Goal: Task Accomplishment & Management: Use online tool/utility

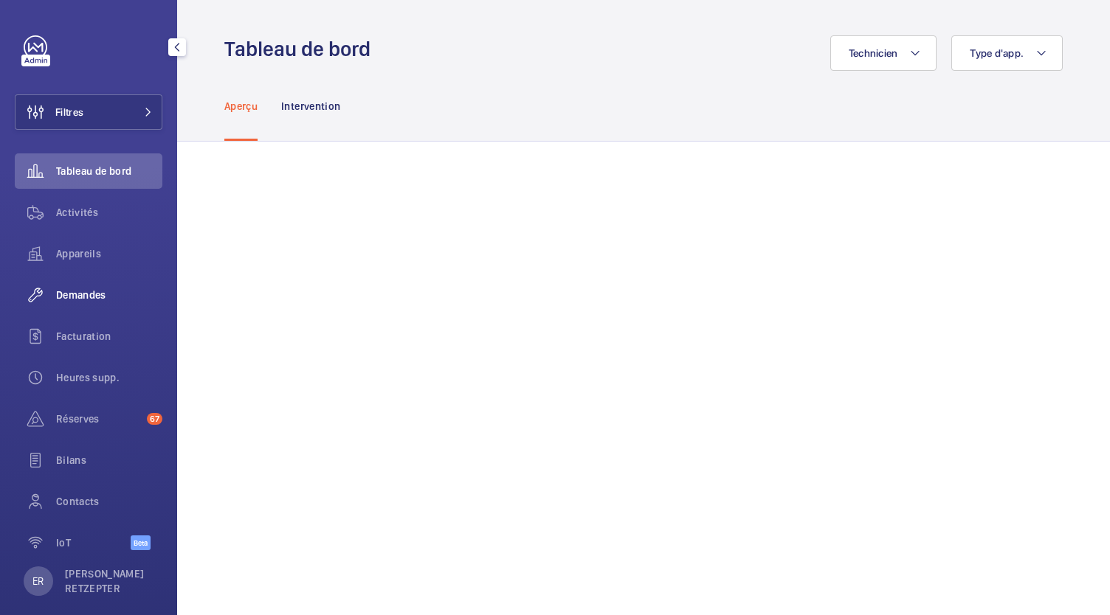
click at [104, 297] on span "Demandes" at bounding box center [109, 295] width 106 height 15
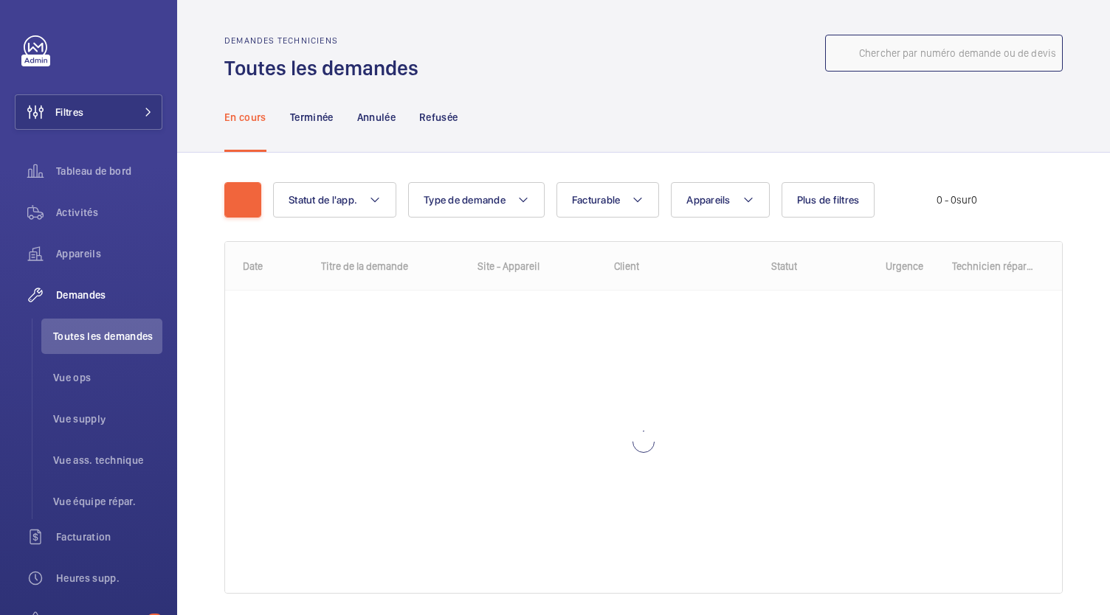
click at [958, 64] on input "text" at bounding box center [944, 53] width 238 height 37
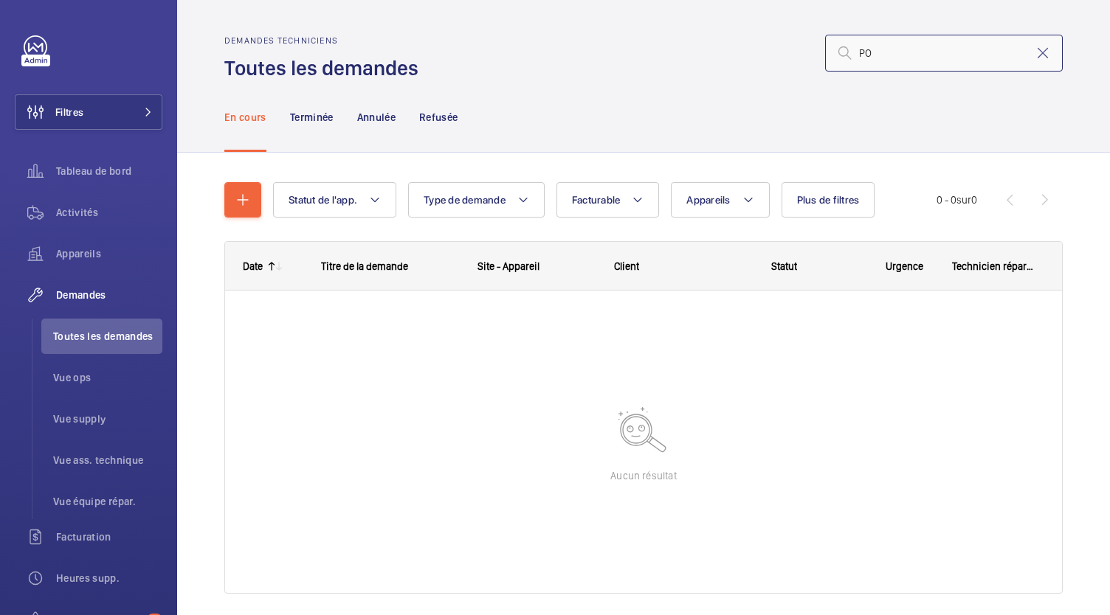
type input "P"
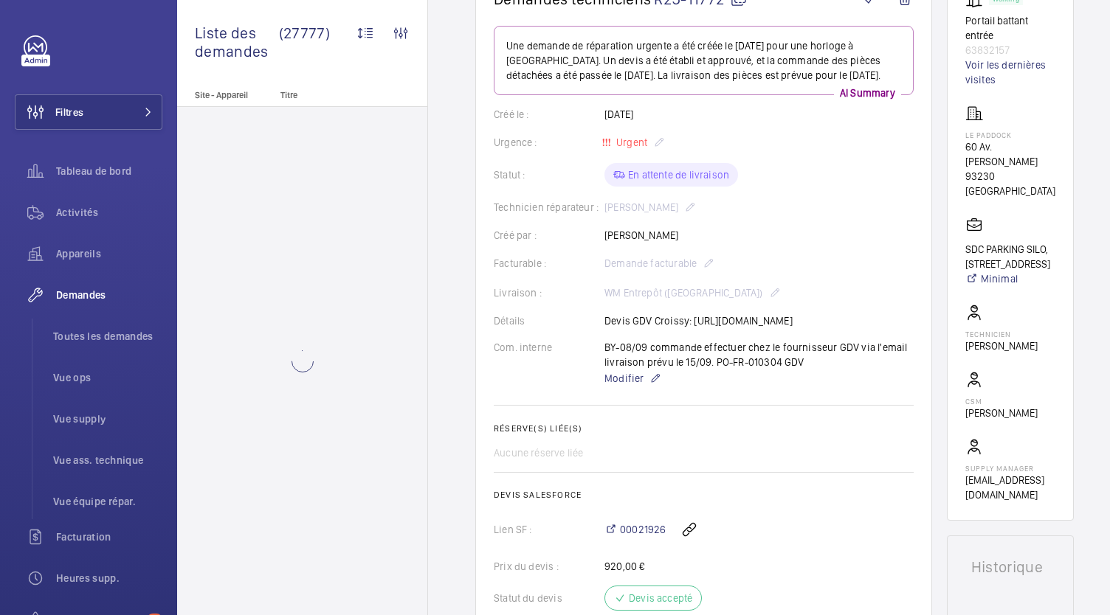
scroll to position [182, 0]
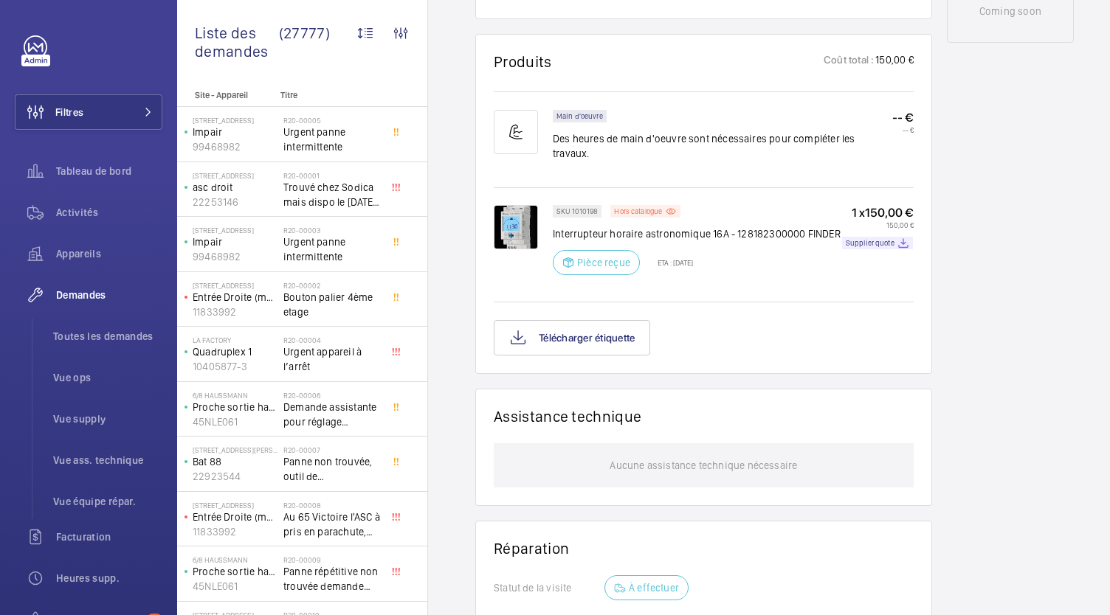
scroll to position [863, 0]
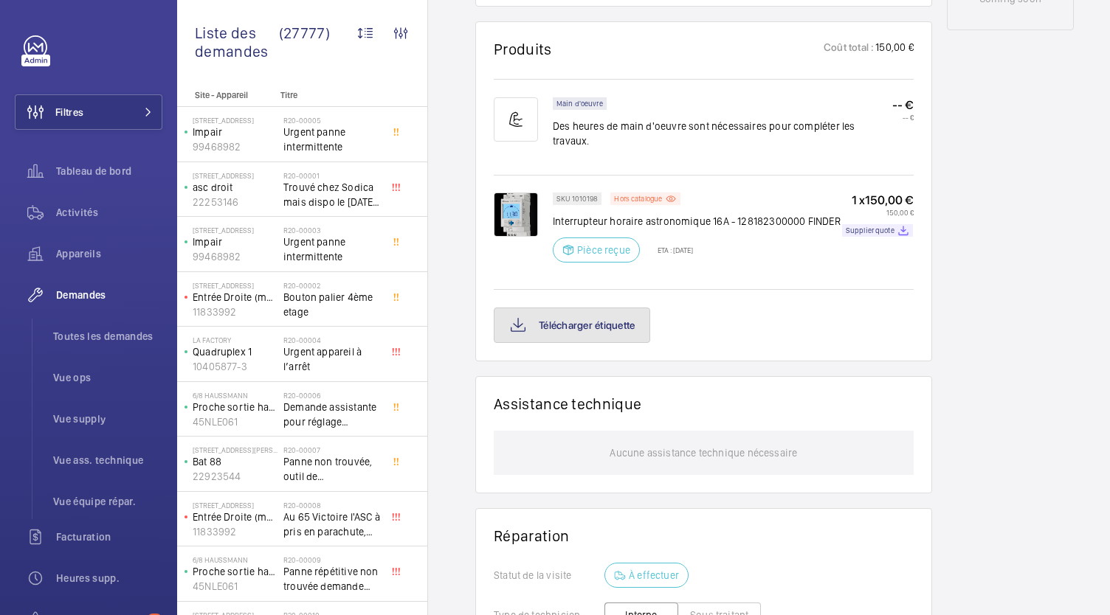
click at [616, 343] on button "Télécharger étiquette" at bounding box center [572, 325] width 156 height 35
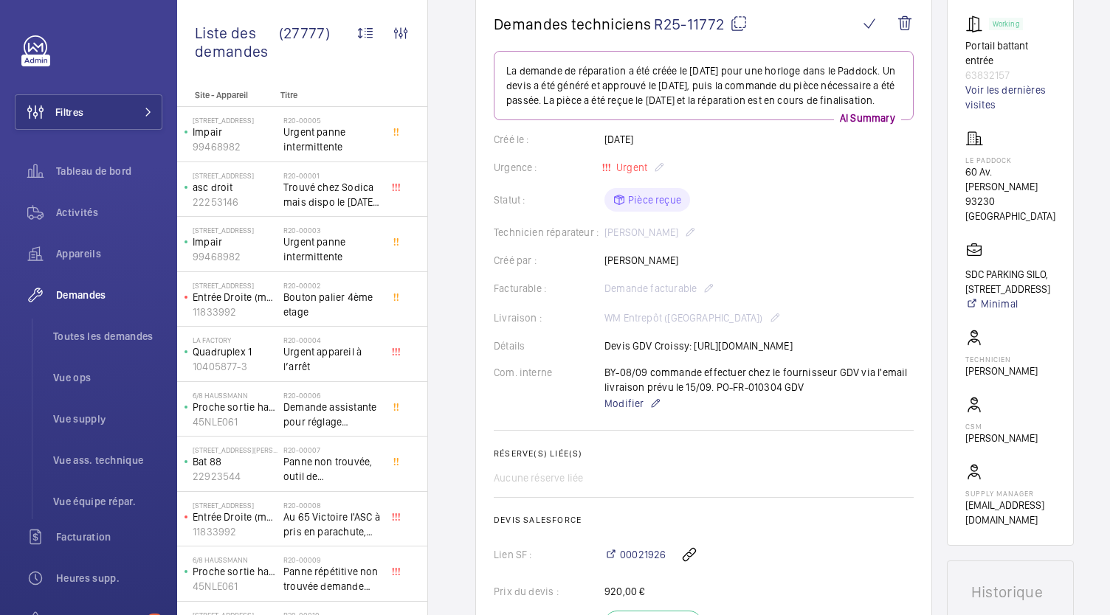
scroll to position [0, 0]
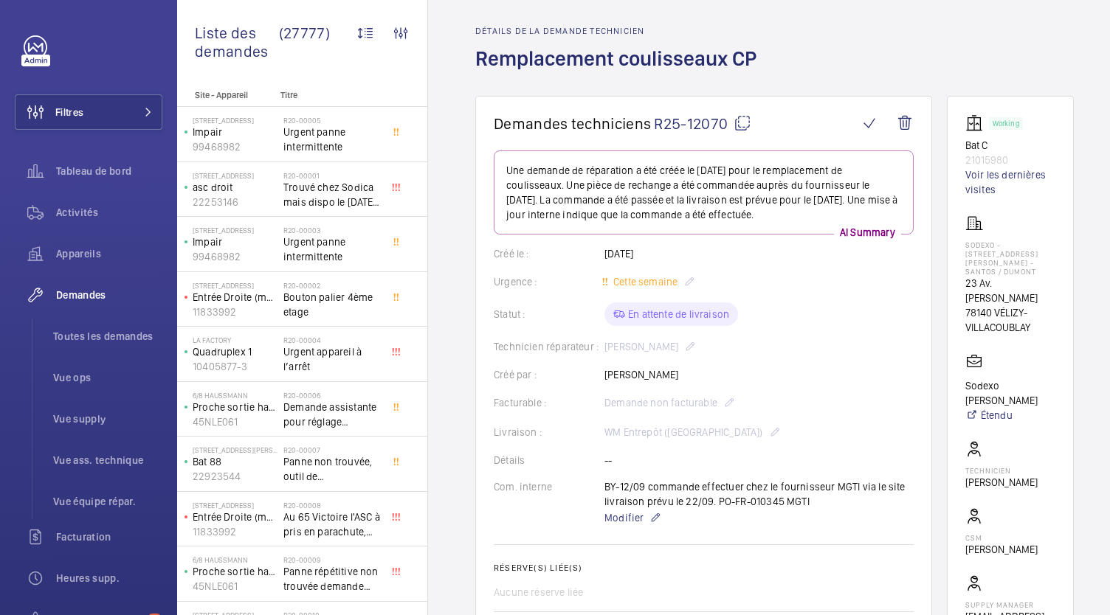
scroll to position [46, 0]
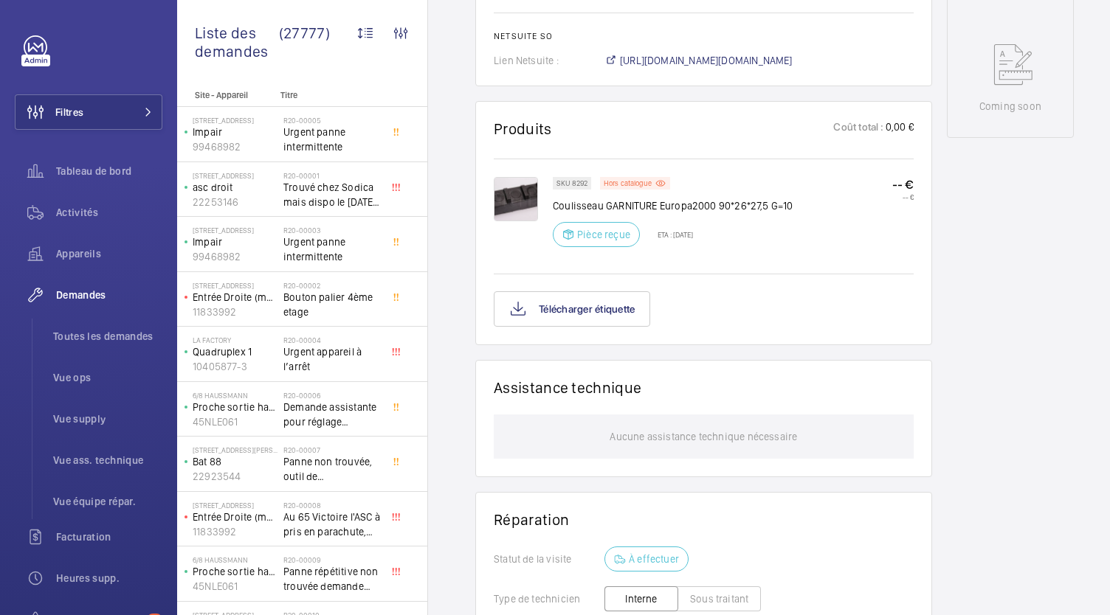
scroll to position [767, 0]
click at [581, 318] on button "Télécharger étiquette" at bounding box center [572, 308] width 156 height 35
click at [136, 333] on span "Toutes les demandes" at bounding box center [107, 336] width 109 height 15
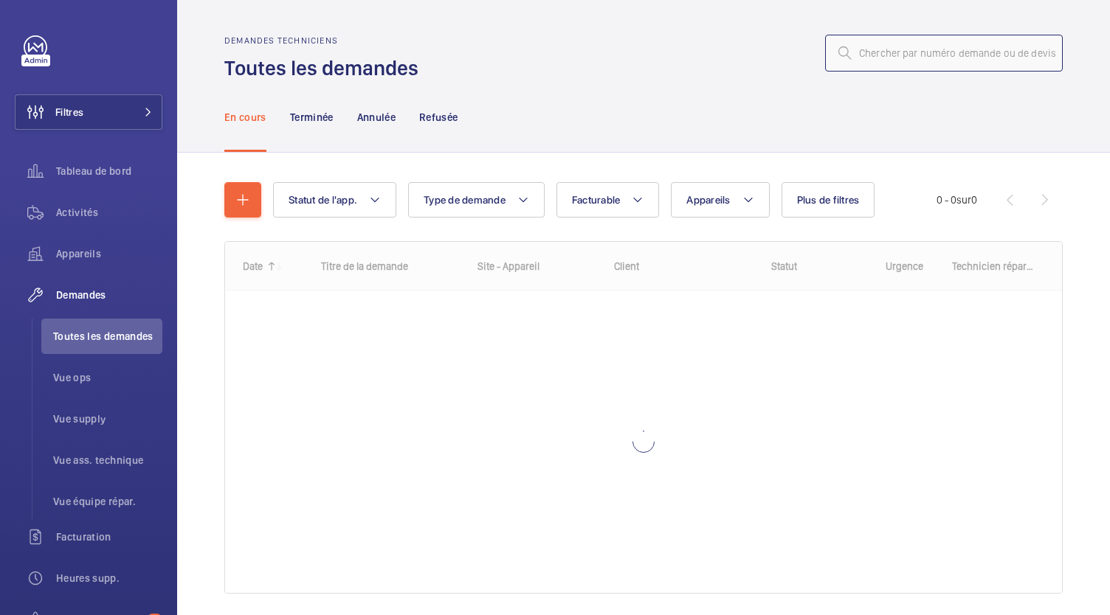
click at [877, 46] on input "text" at bounding box center [944, 53] width 238 height 37
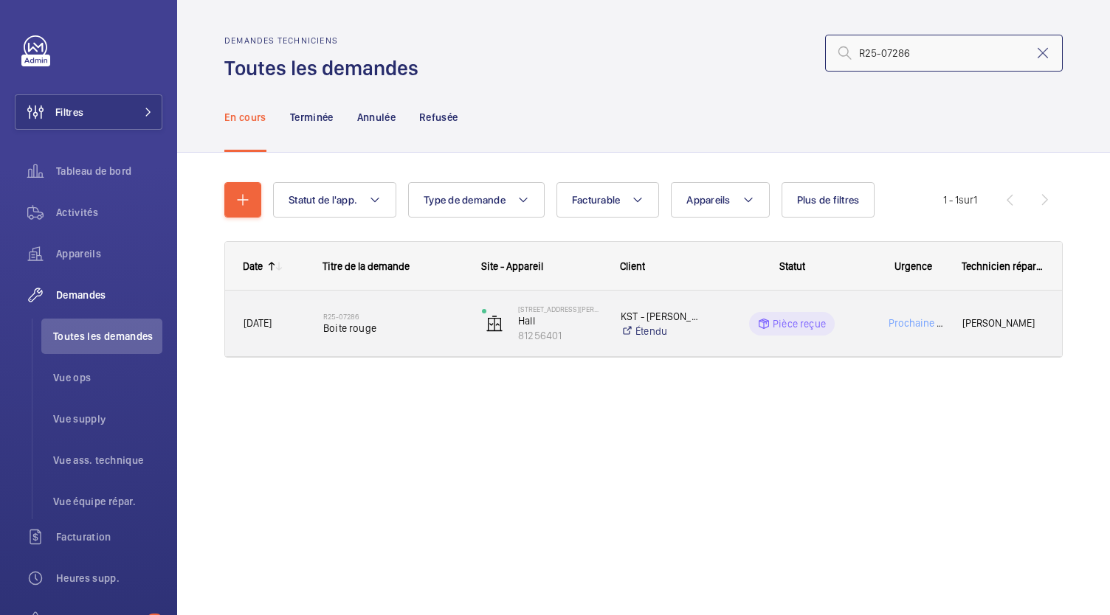
type input "R25-07286"
click at [341, 328] on span "Boite rouge" at bounding box center [392, 328] width 139 height 15
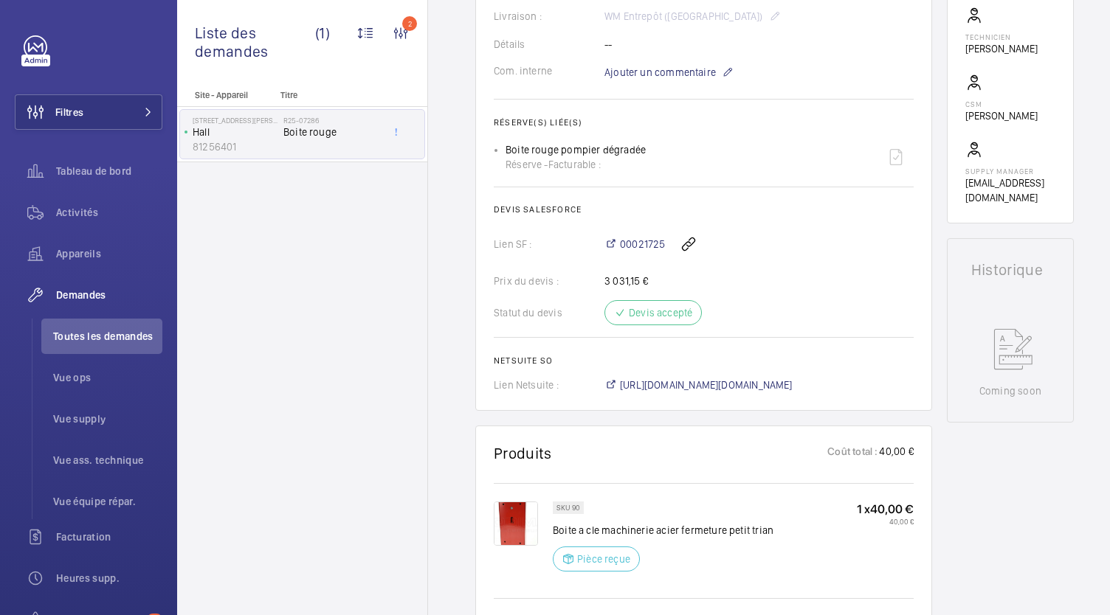
scroll to position [465, 0]
click at [632, 386] on span "https://6461500.app.netsuite.com/app/accounting/transactions/salesord.nl?id=299…" at bounding box center [706, 384] width 173 height 15
click at [411, 210] on div "Site - Appareil Titre 13 Rue Jean Nicot Hall 81256401 R25-07286 Boite rouge" at bounding box center [302, 352] width 250 height 525
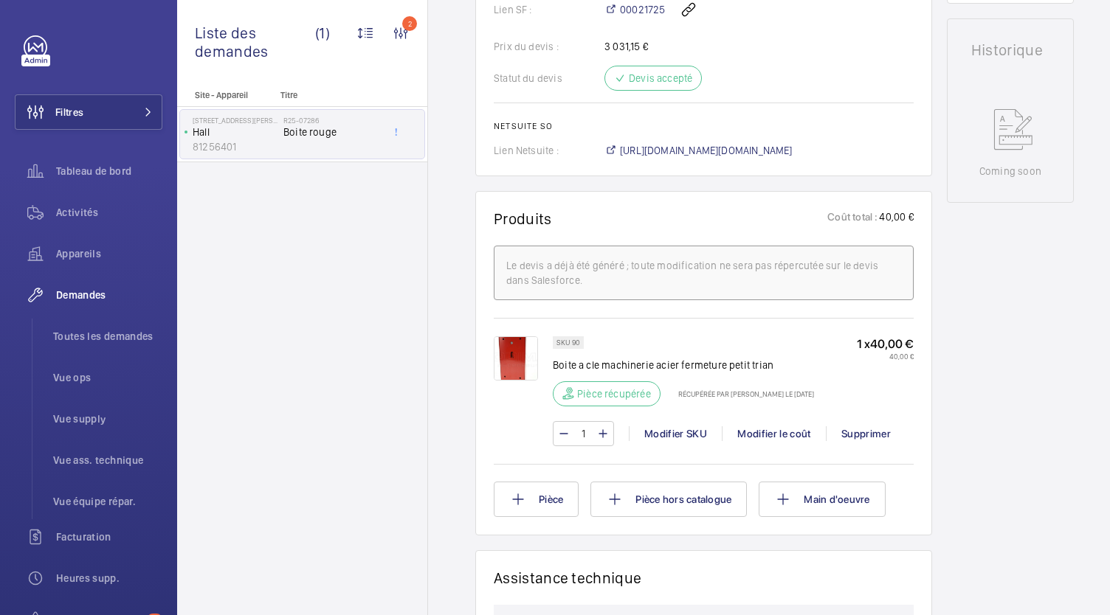
scroll to position [737, 0]
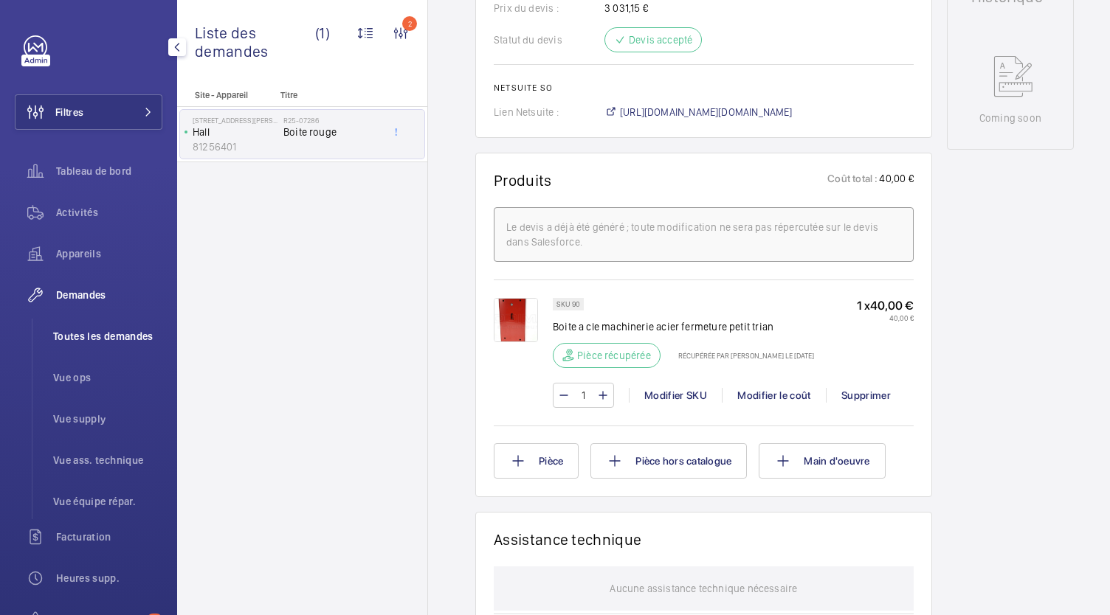
click at [78, 342] on span "Toutes les demandes" at bounding box center [107, 336] width 109 height 15
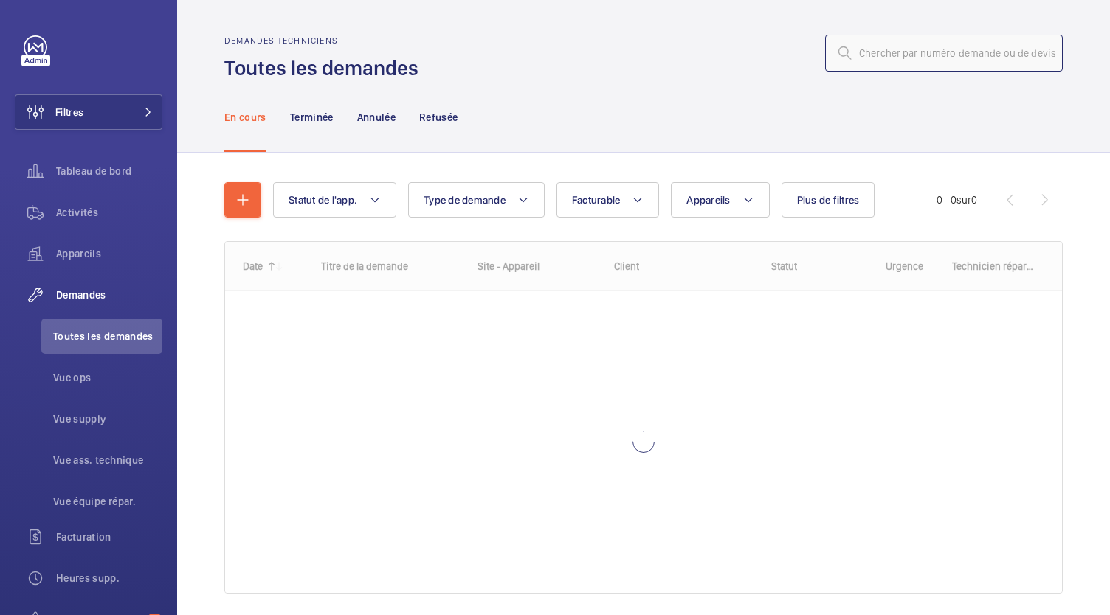
click at [888, 57] on input "text" at bounding box center [944, 53] width 238 height 37
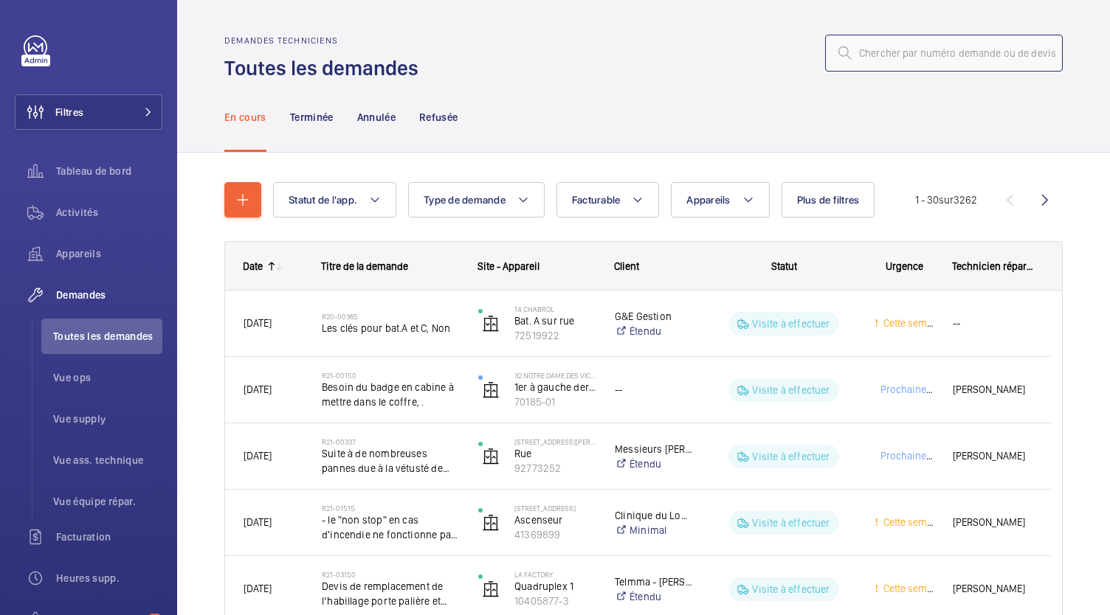
type input "r"
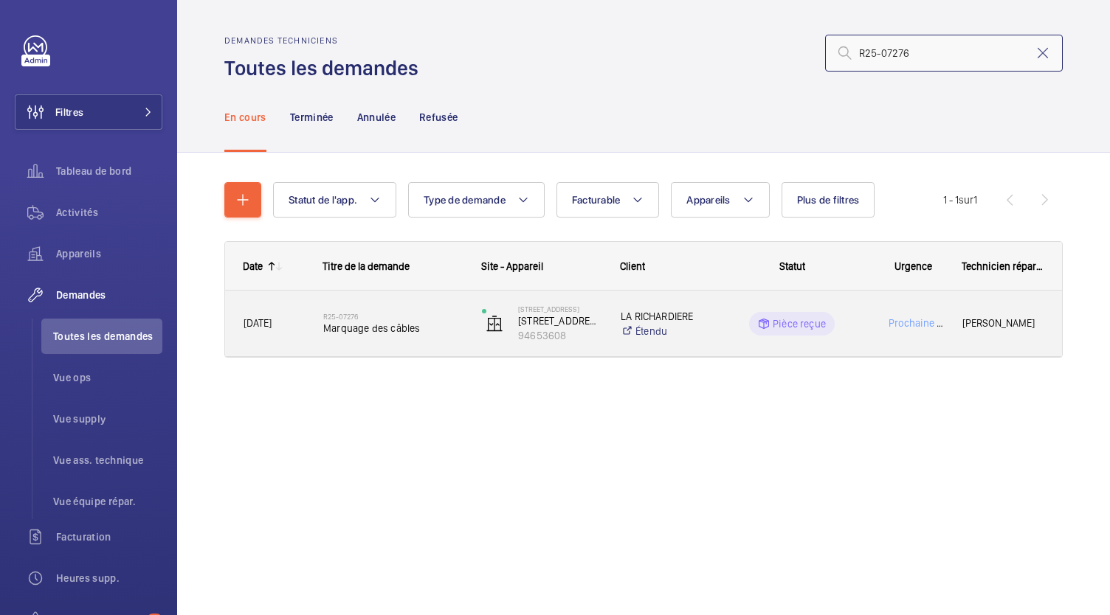
type input "R25-07276"
click at [360, 323] on span "Marquage des câbles" at bounding box center [392, 328] width 139 height 15
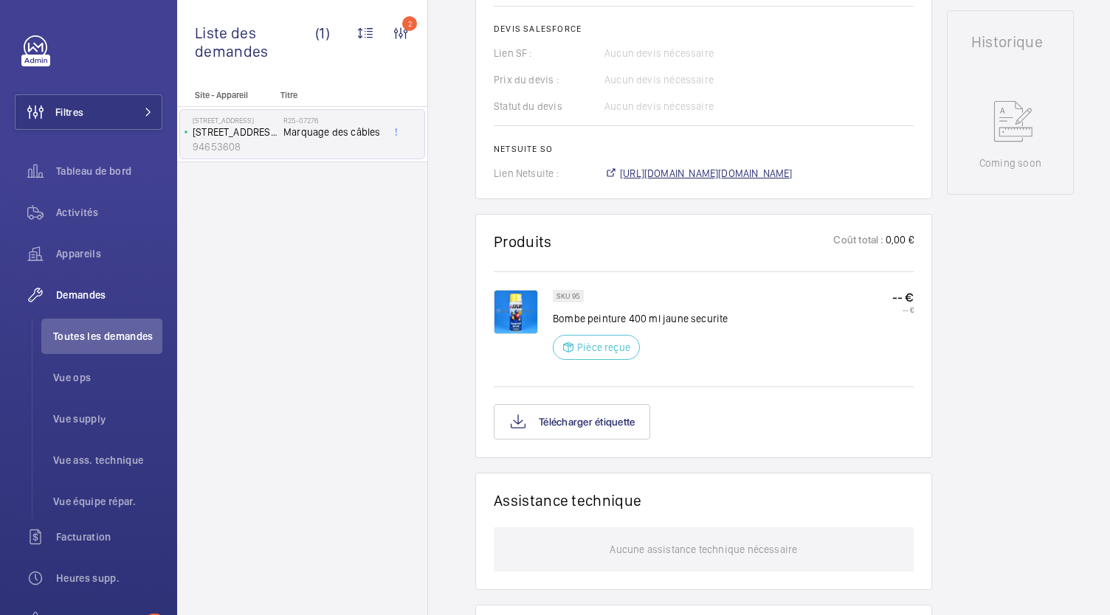
scroll to position [611, 0]
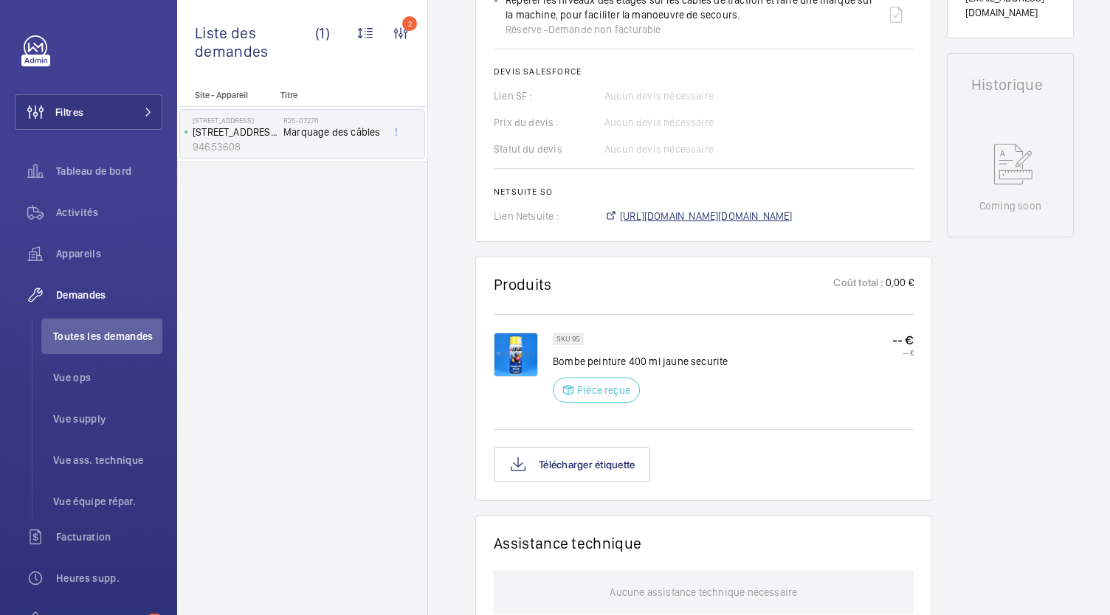
click at [668, 221] on span "https://6461500.app.netsuite.com/app/accounting/transactions/salesord.nl?id=265…" at bounding box center [706, 216] width 173 height 15
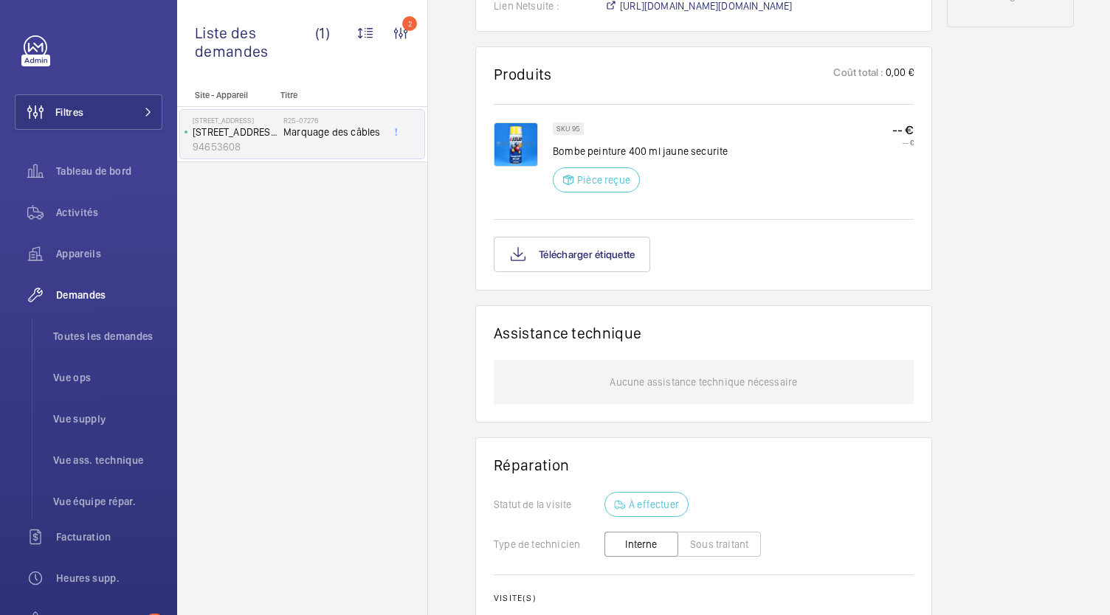
scroll to position [818, 0]
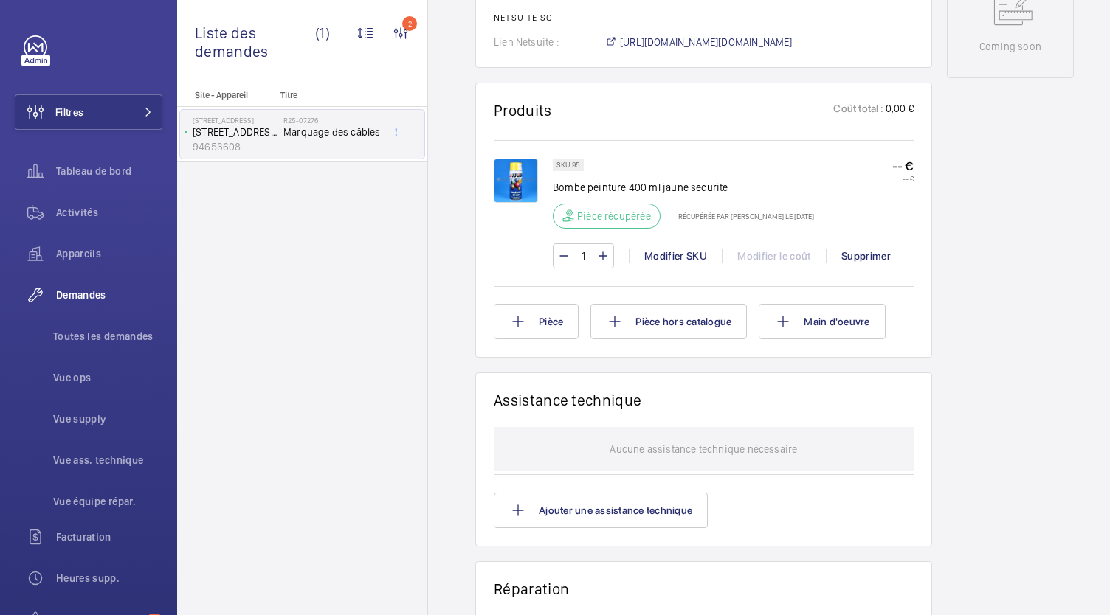
scroll to position [786, 0]
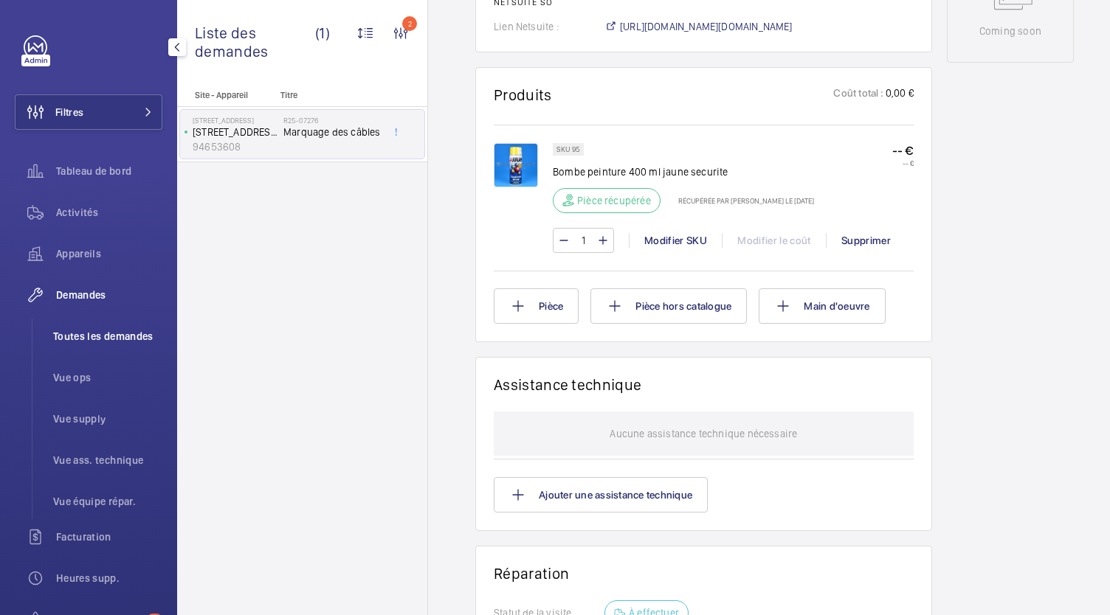
click at [115, 339] on span "Toutes les demandes" at bounding box center [107, 336] width 109 height 15
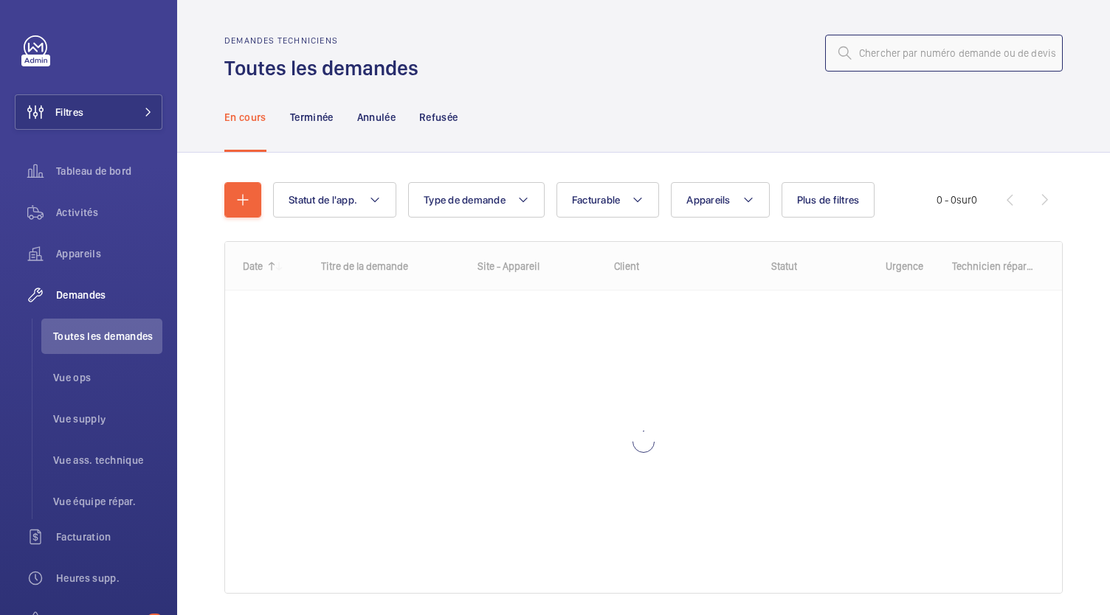
click at [896, 46] on input "text" at bounding box center [944, 53] width 238 height 37
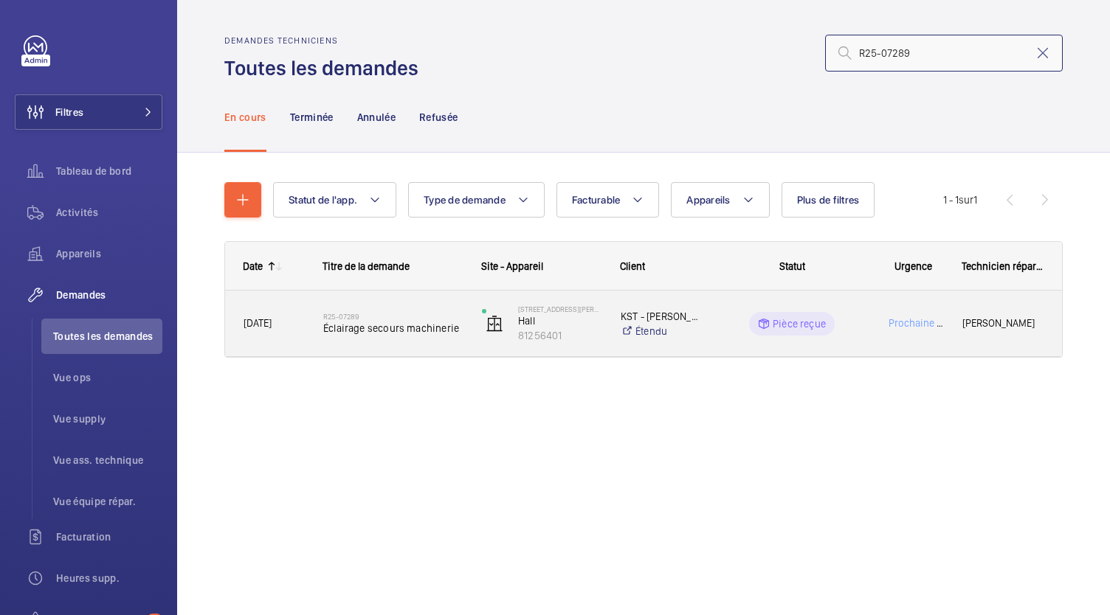
type input "R25-07289"
click at [393, 319] on h2 "R25-07289" at bounding box center [392, 316] width 139 height 9
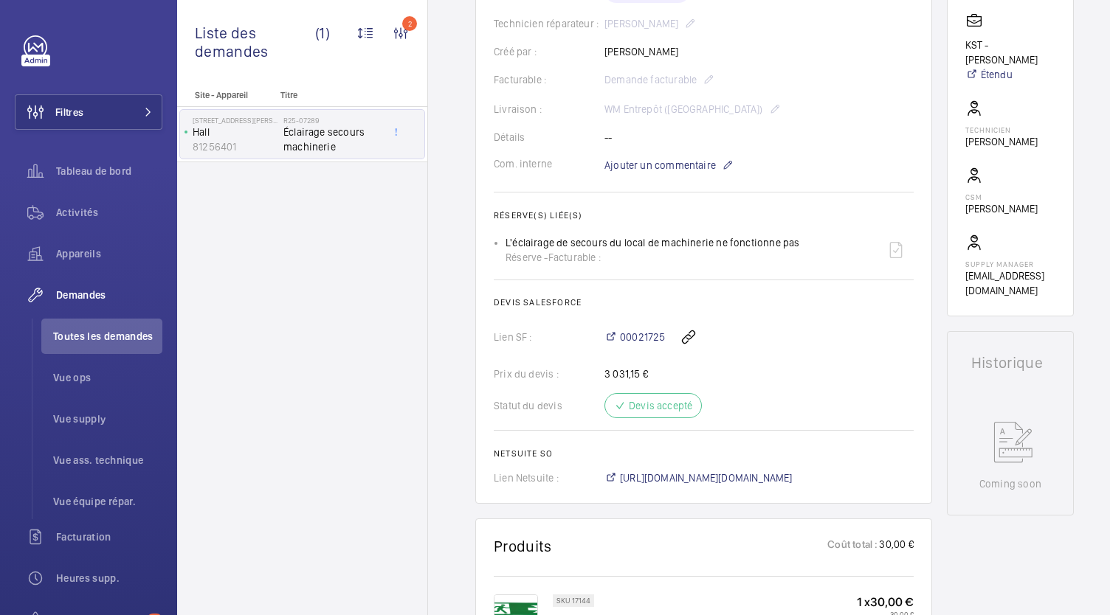
scroll to position [382, 0]
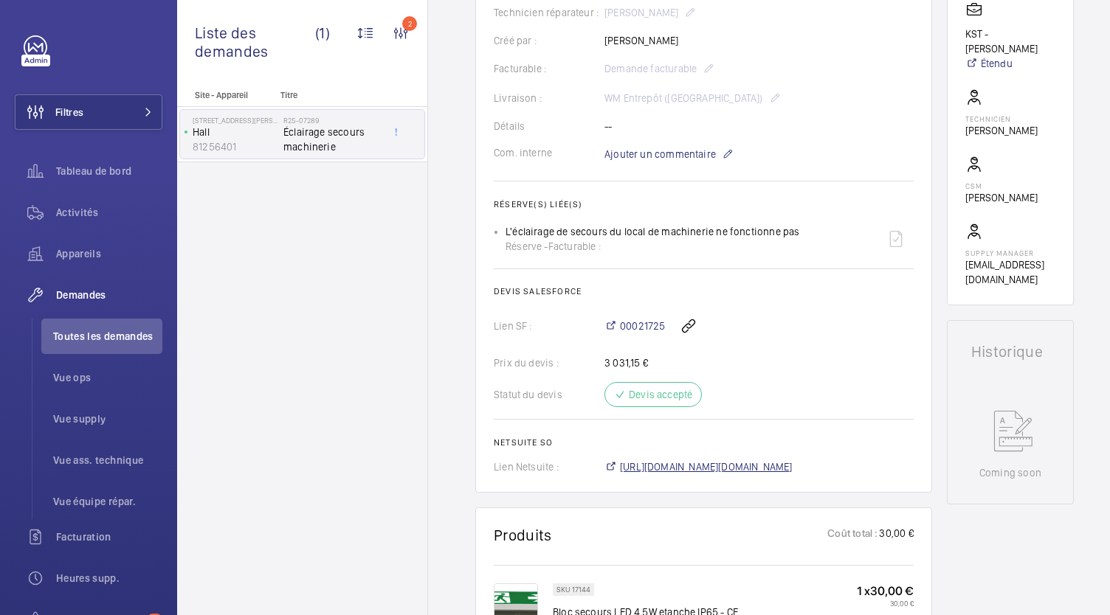
click at [659, 460] on span "[URL][DOMAIN_NAME][DOMAIN_NAME]" at bounding box center [706, 467] width 173 height 15
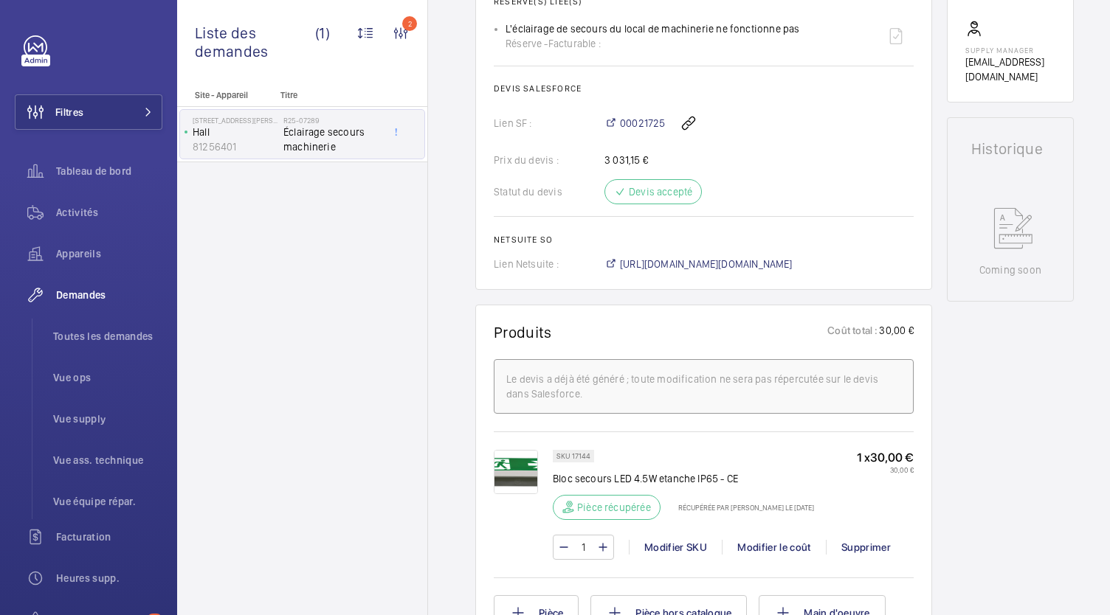
scroll to position [687, 0]
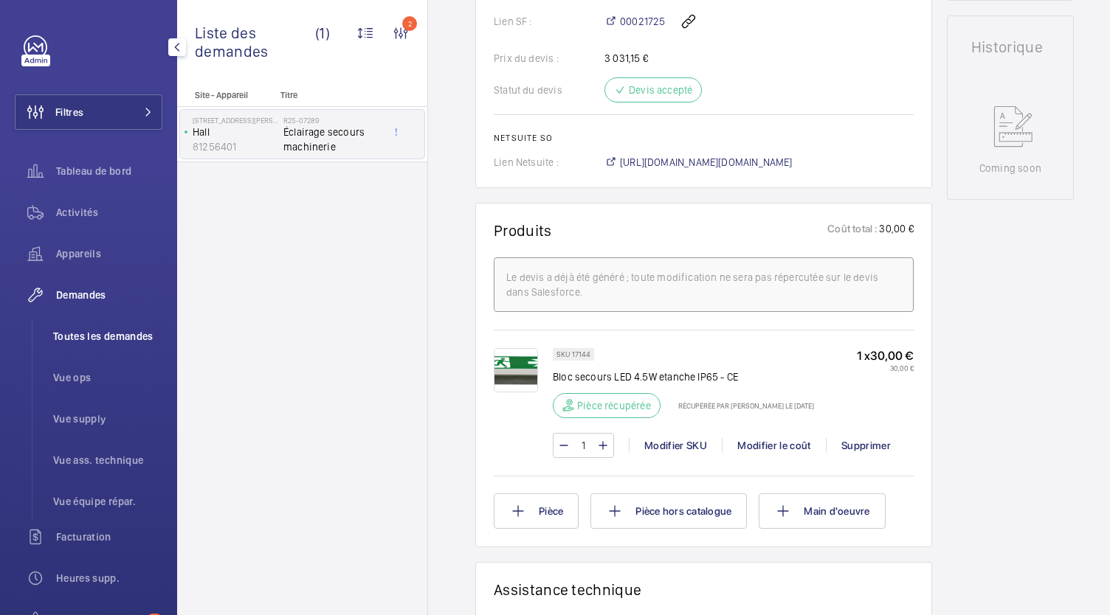
click at [110, 342] on span "Toutes les demandes" at bounding box center [107, 336] width 109 height 15
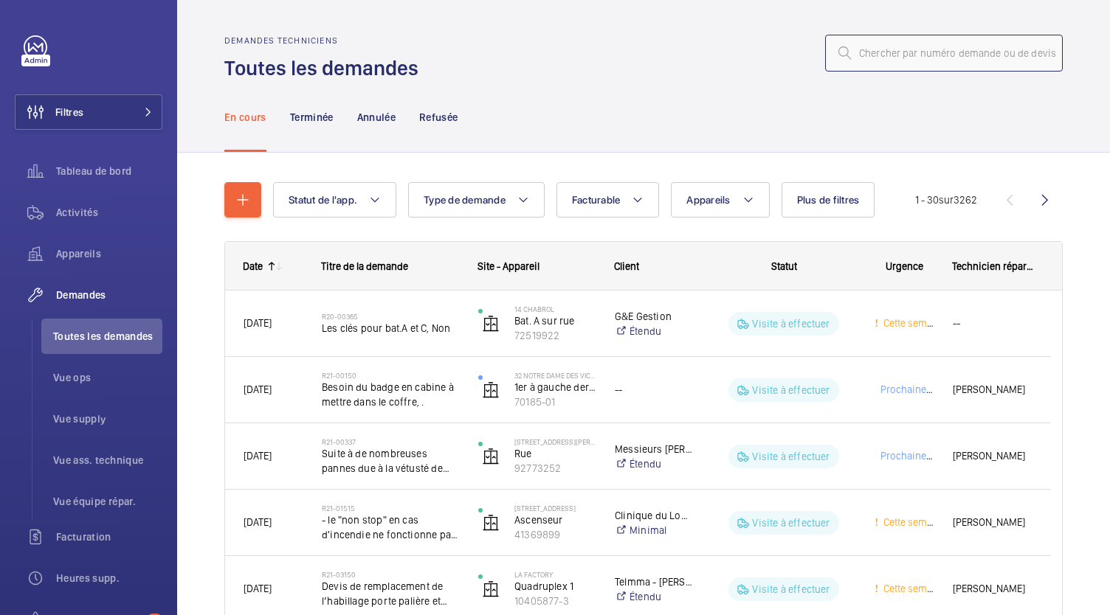
click at [868, 52] on input "text" at bounding box center [944, 53] width 238 height 37
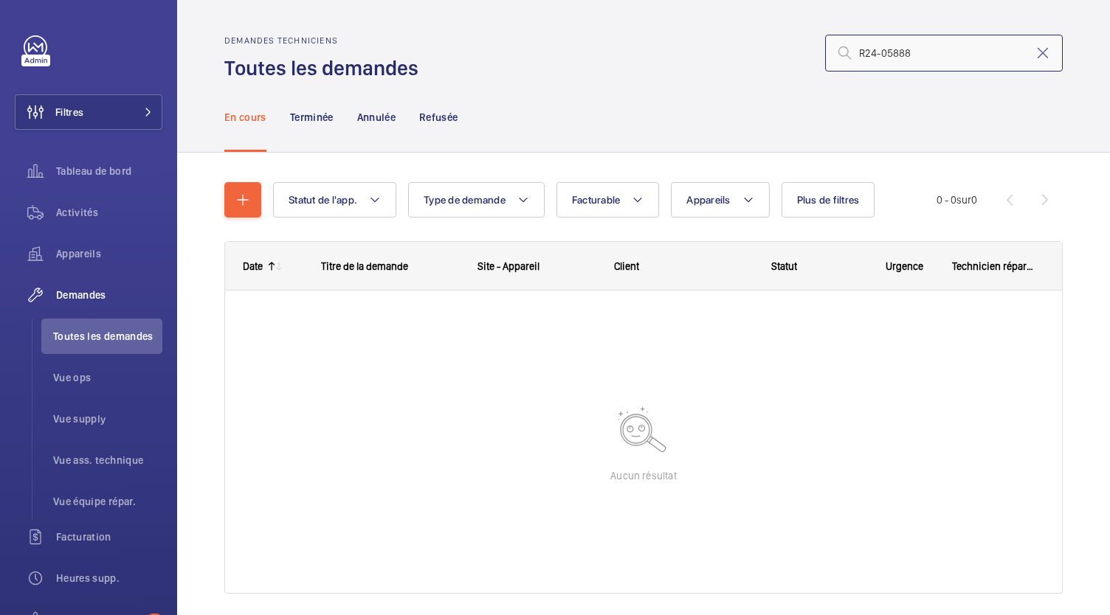
drag, startPoint x: 905, startPoint y: 49, endPoint x: 849, endPoint y: 49, distance: 56.8
click at [849, 49] on input "R24-05888" at bounding box center [944, 53] width 238 height 37
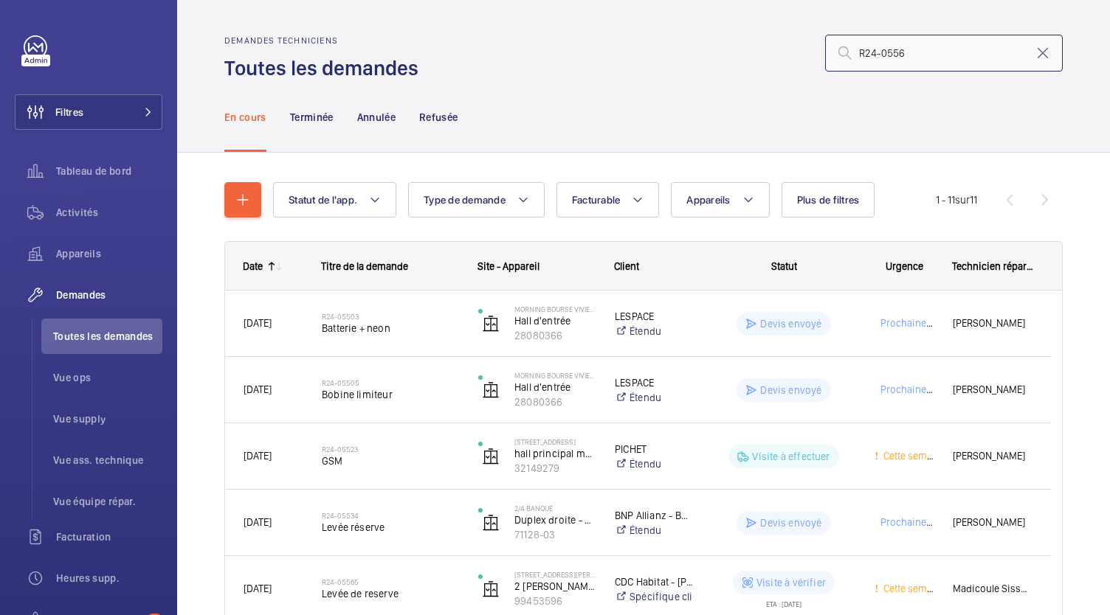
type input "R24-05565"
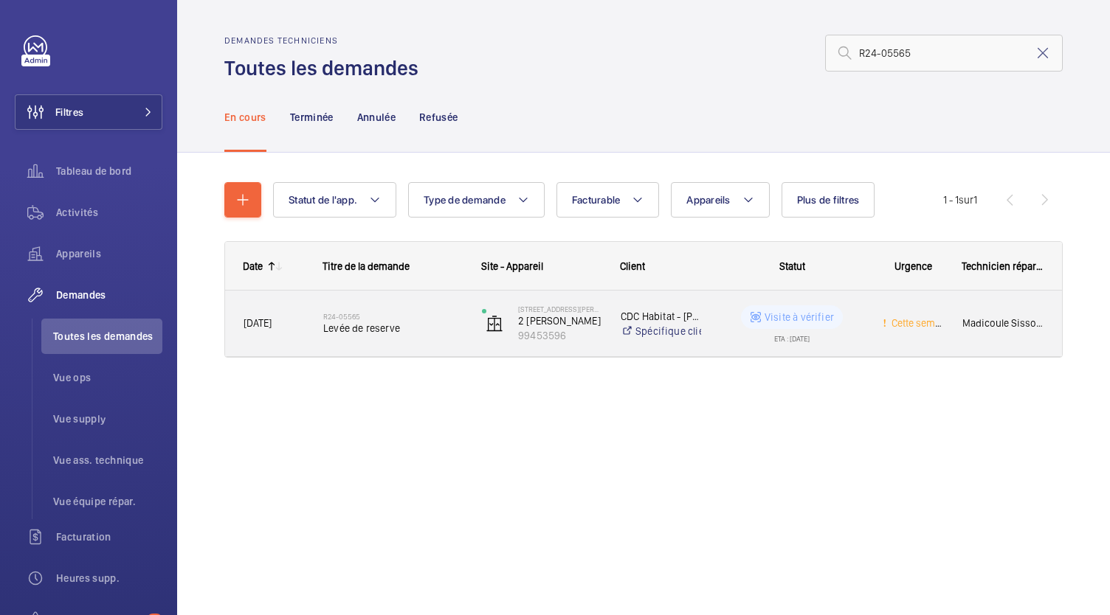
click at [339, 331] on span "Levée de reserve" at bounding box center [392, 328] width 139 height 15
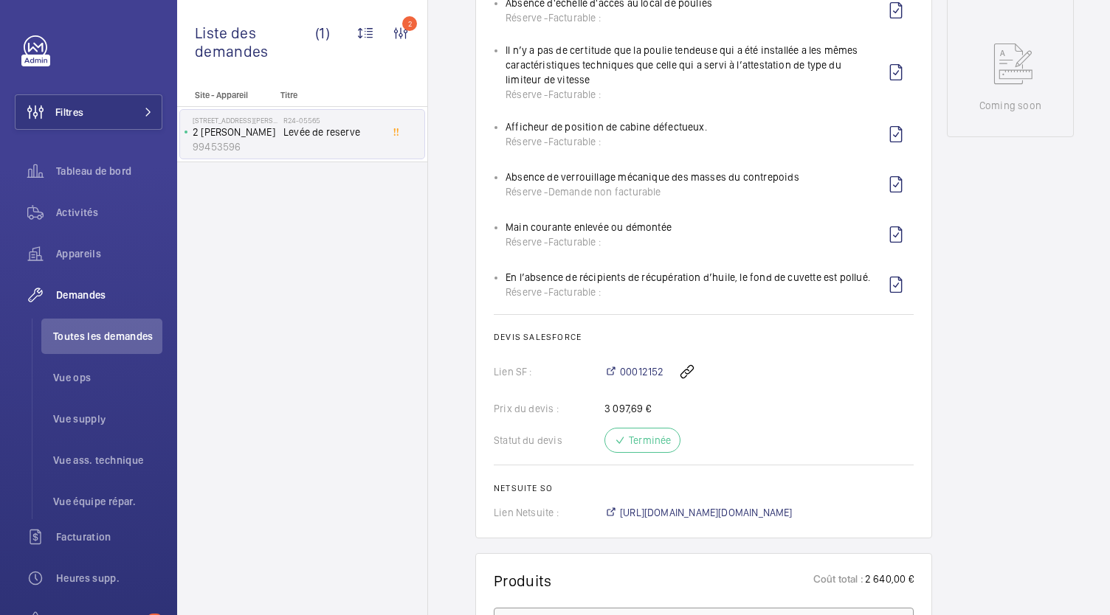
scroll to position [891, 0]
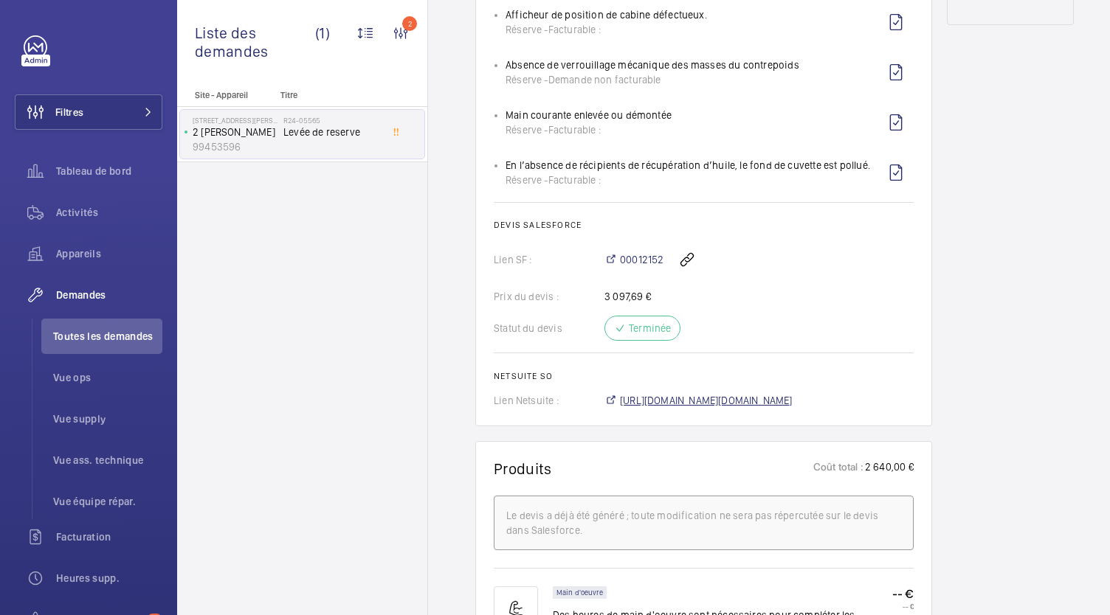
click at [734, 408] on span "https://6461500.app.netsuite.com/app/accounting/transactions/salesord.nl?id=150…" at bounding box center [706, 400] width 173 height 15
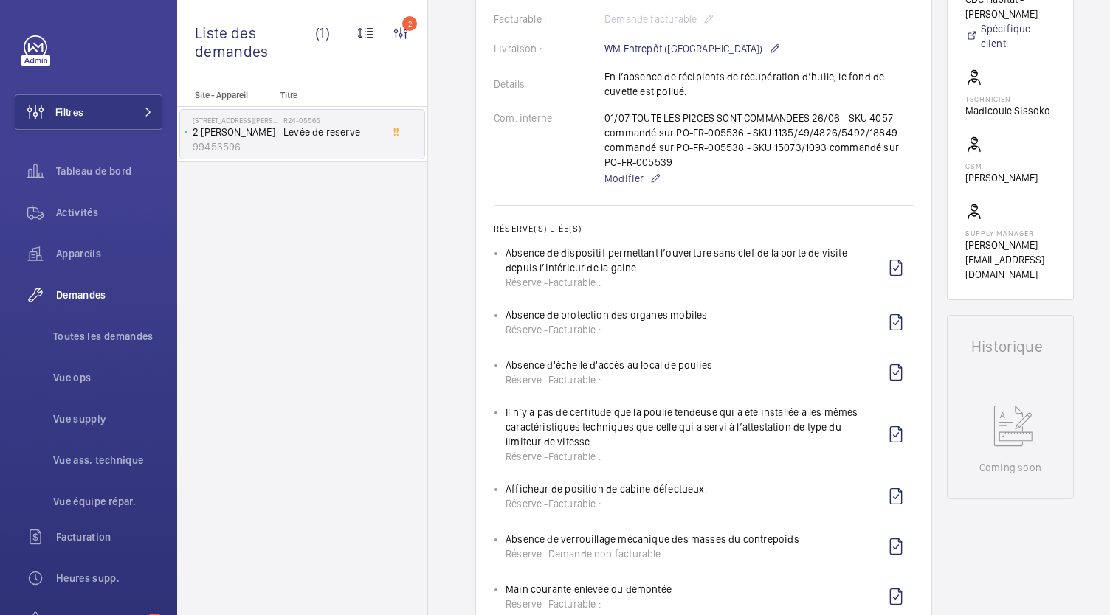
scroll to position [319, 0]
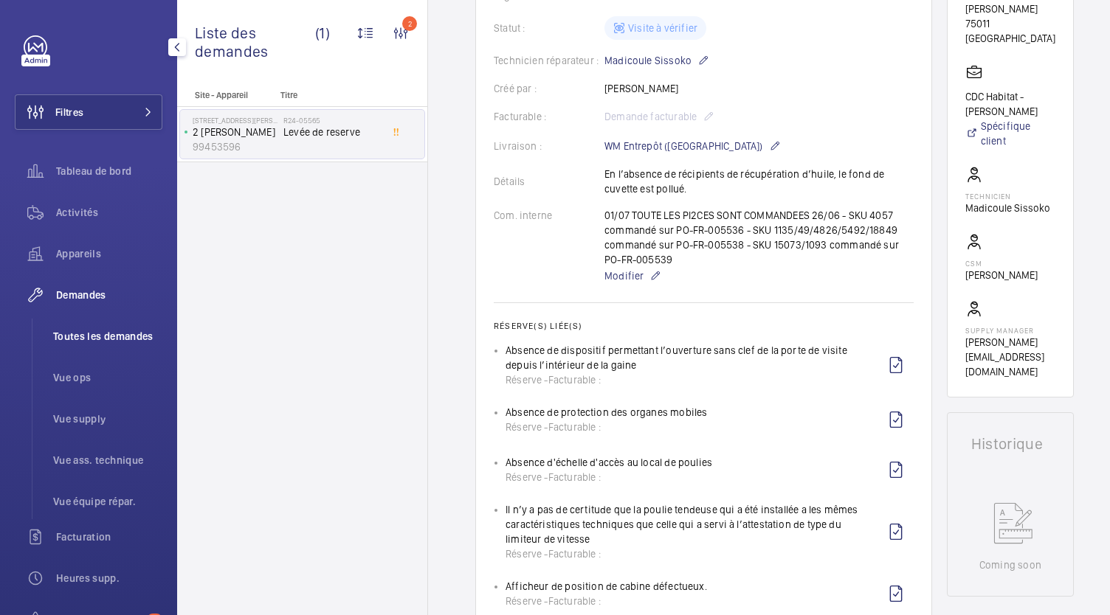
click at [118, 343] on span "Toutes les demandes" at bounding box center [107, 336] width 109 height 15
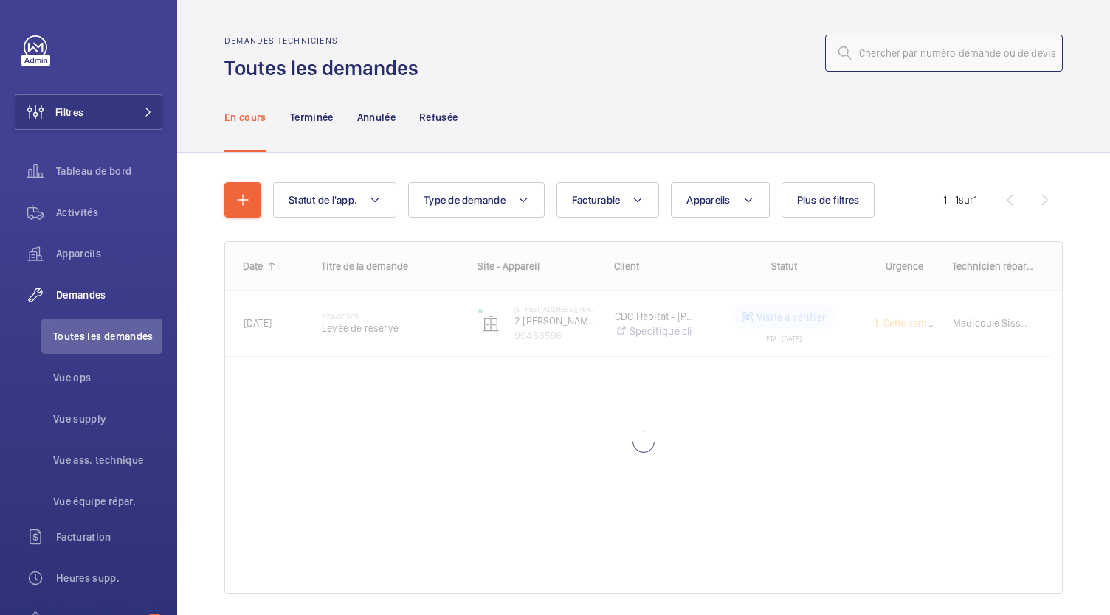
click at [891, 38] on input "text" at bounding box center [944, 53] width 238 height 37
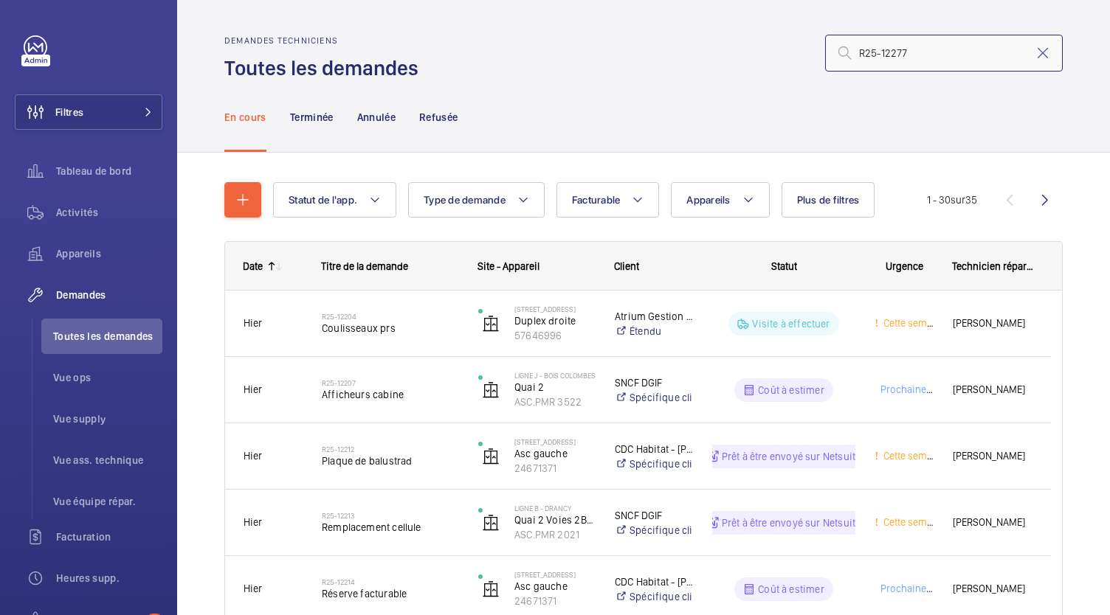
type input "R25-12277"
click at [850, 57] on input "R25-12277" at bounding box center [944, 53] width 238 height 37
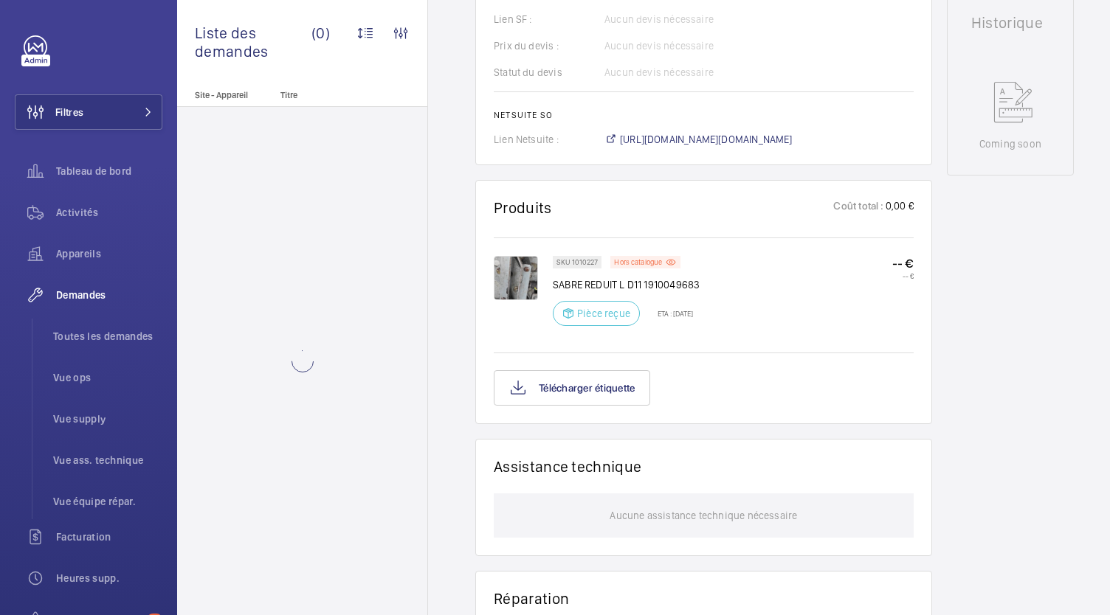
scroll to position [733, 0]
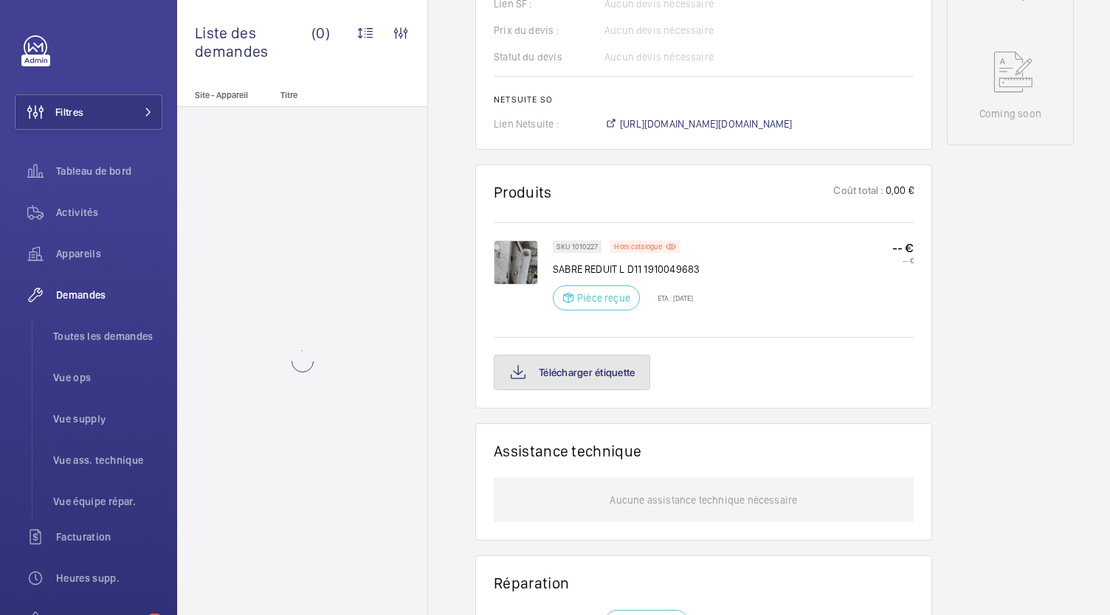
click at [568, 365] on button "Télécharger étiquette" at bounding box center [572, 372] width 156 height 35
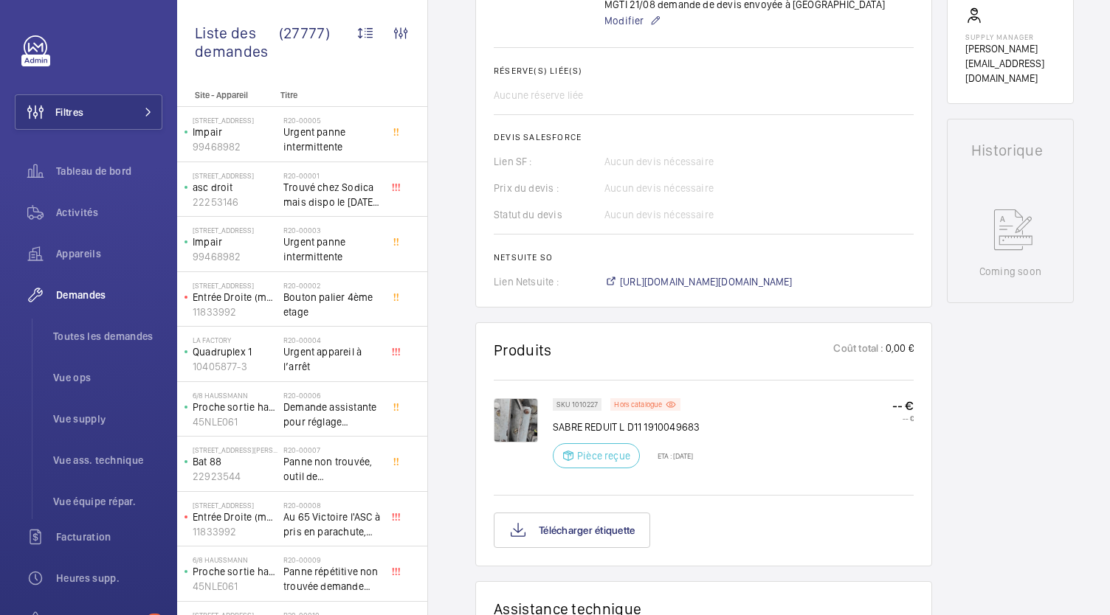
scroll to position [572, 0]
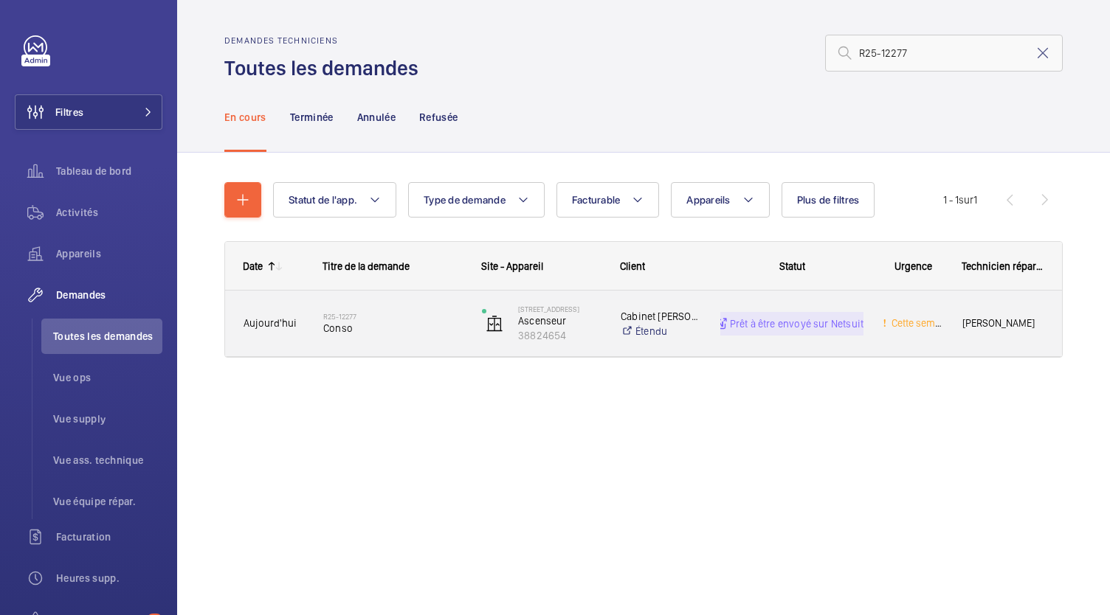
click at [344, 317] on h2 "R25-12277" at bounding box center [392, 316] width 139 height 9
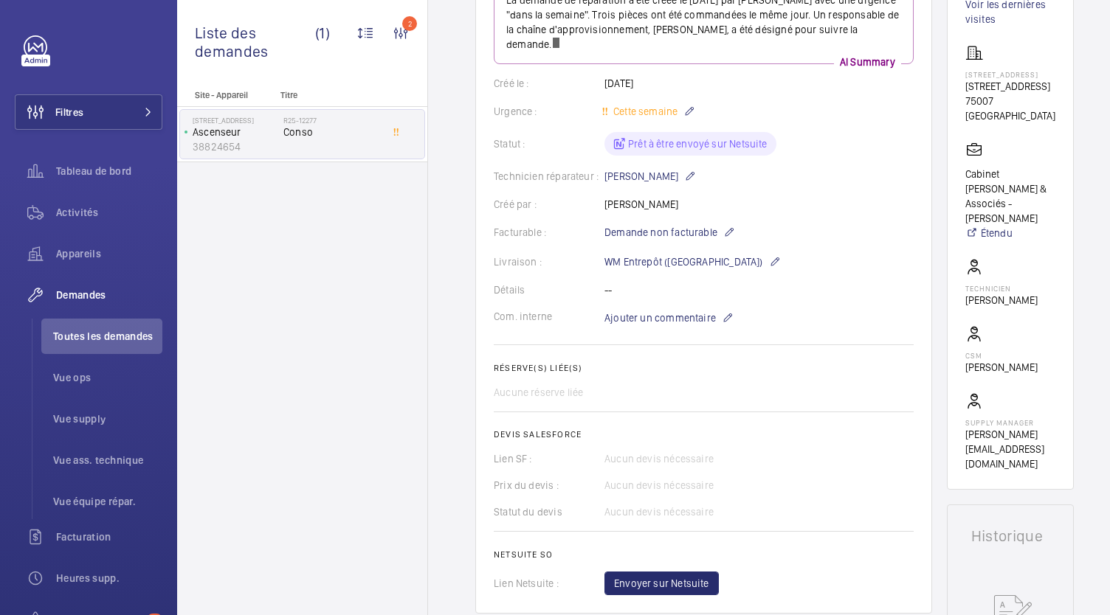
scroll to position [399, 0]
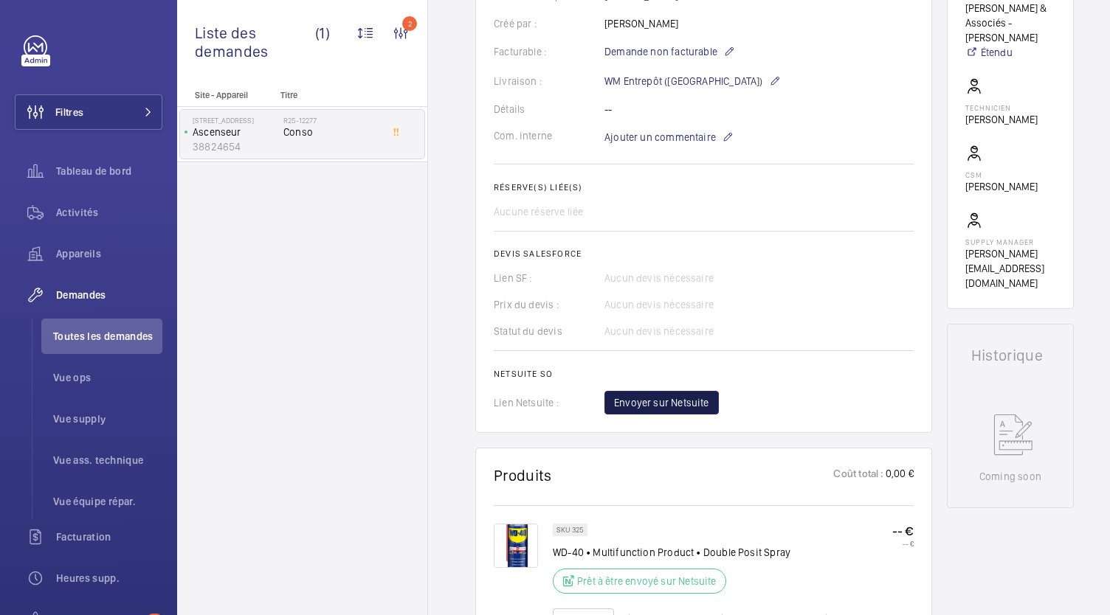
click at [629, 407] on span "Envoyer sur Netsuite" at bounding box center [661, 402] width 95 height 15
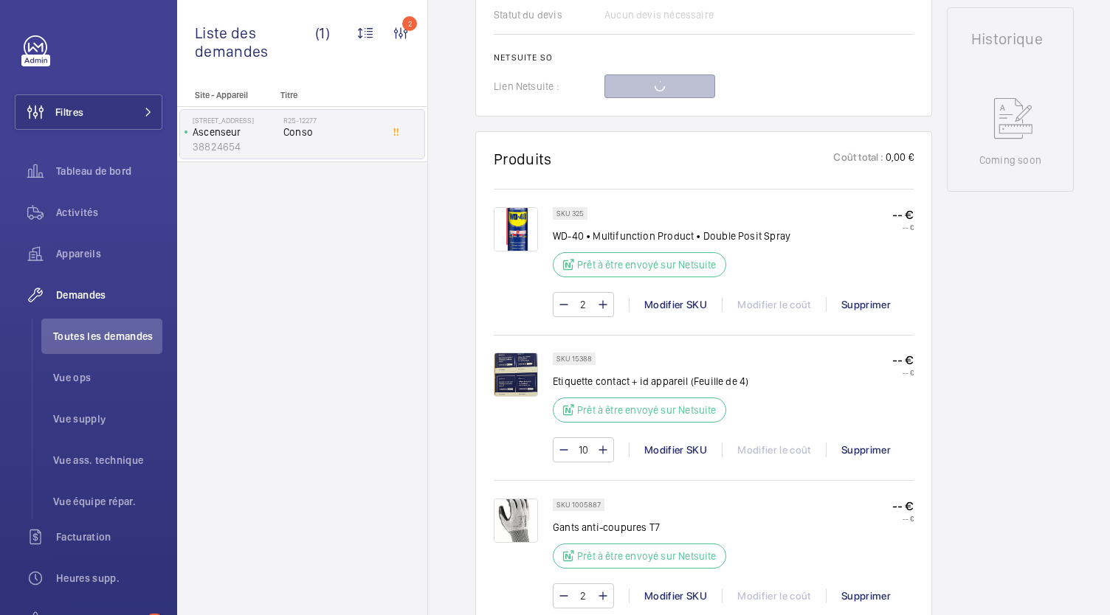
scroll to position [781, 0]
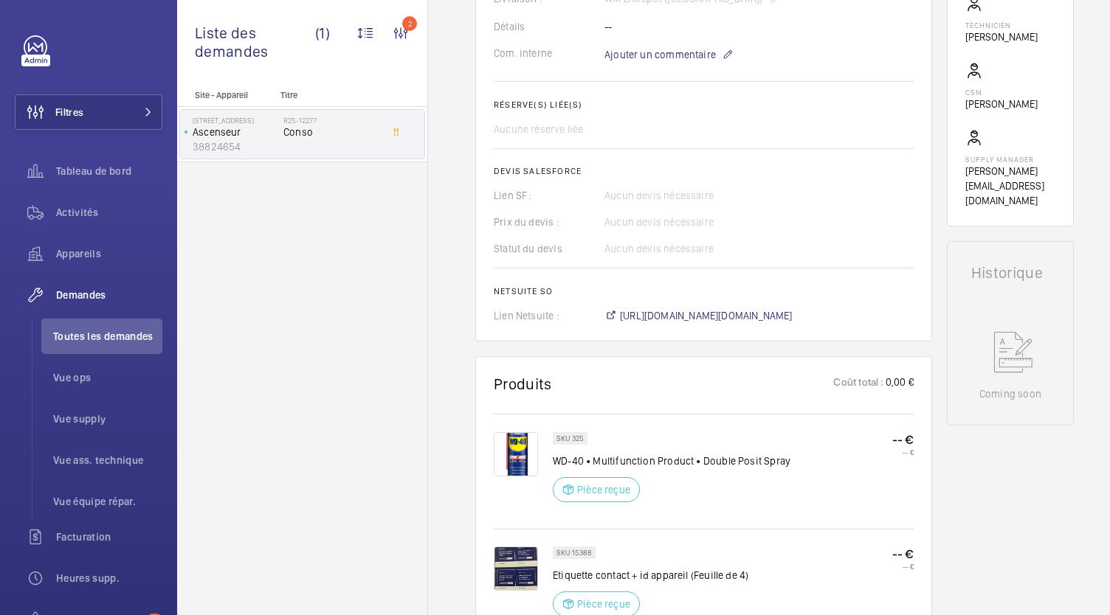
click at [658, 379] on wm-front-card-header "Produits Coût total : 0,00 €" at bounding box center [704, 393] width 420 height 36
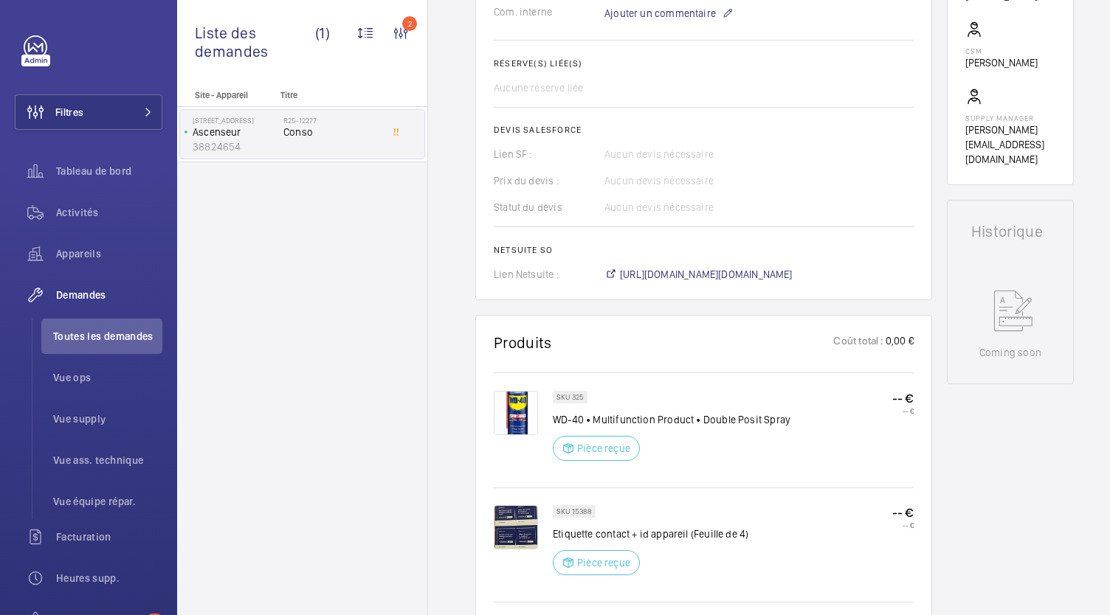
scroll to position [472, 0]
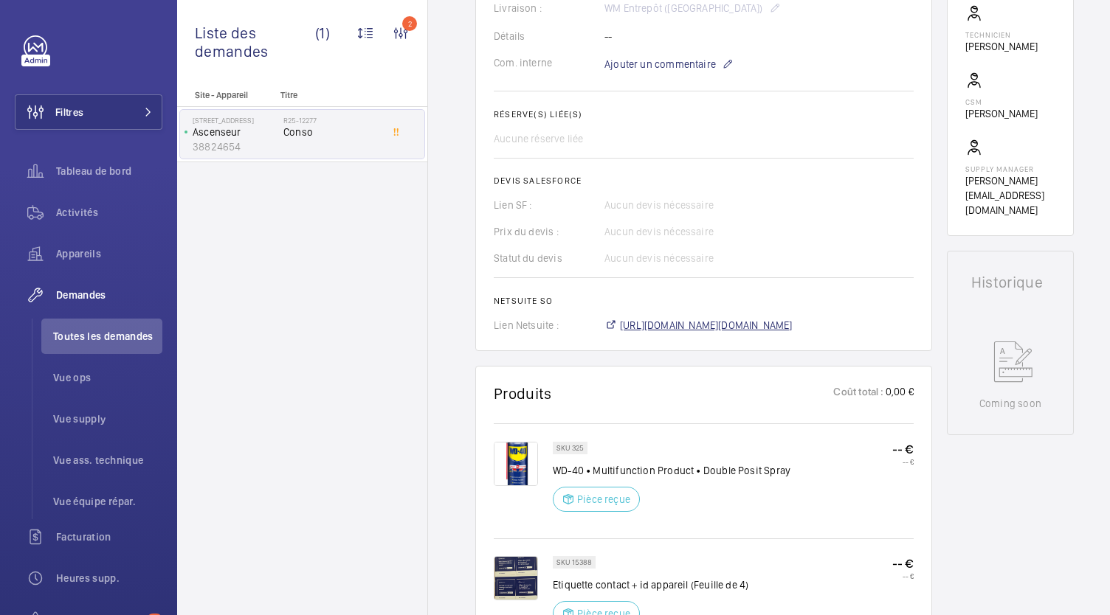
click at [682, 322] on span "https://6461500.app.netsuite.com/app/accounting/transactions/salesord.nl?id=300…" at bounding box center [706, 325] width 173 height 15
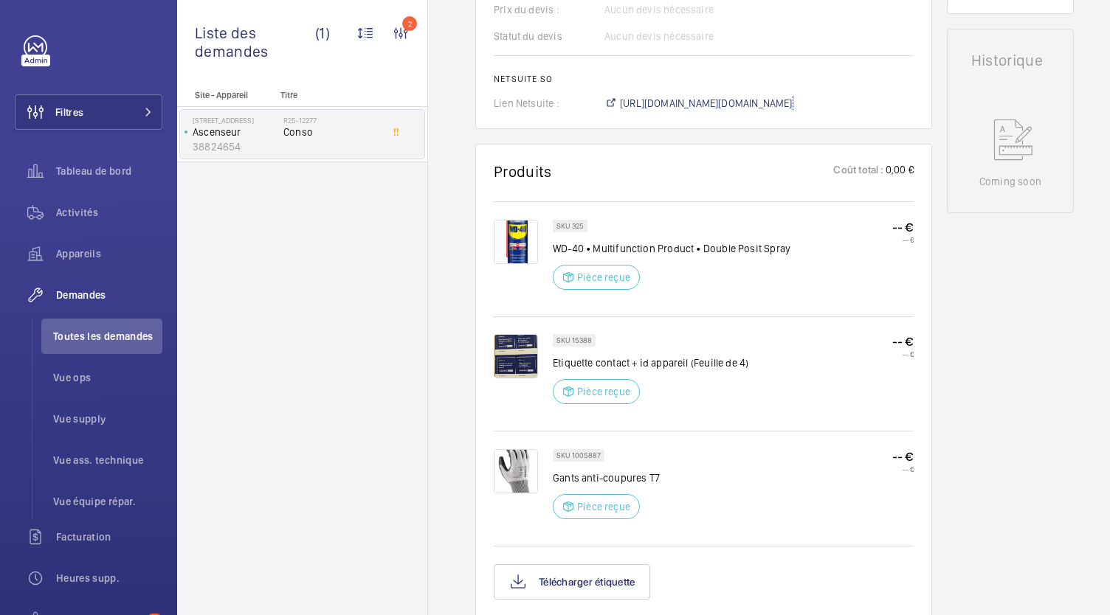
scroll to position [694, 0]
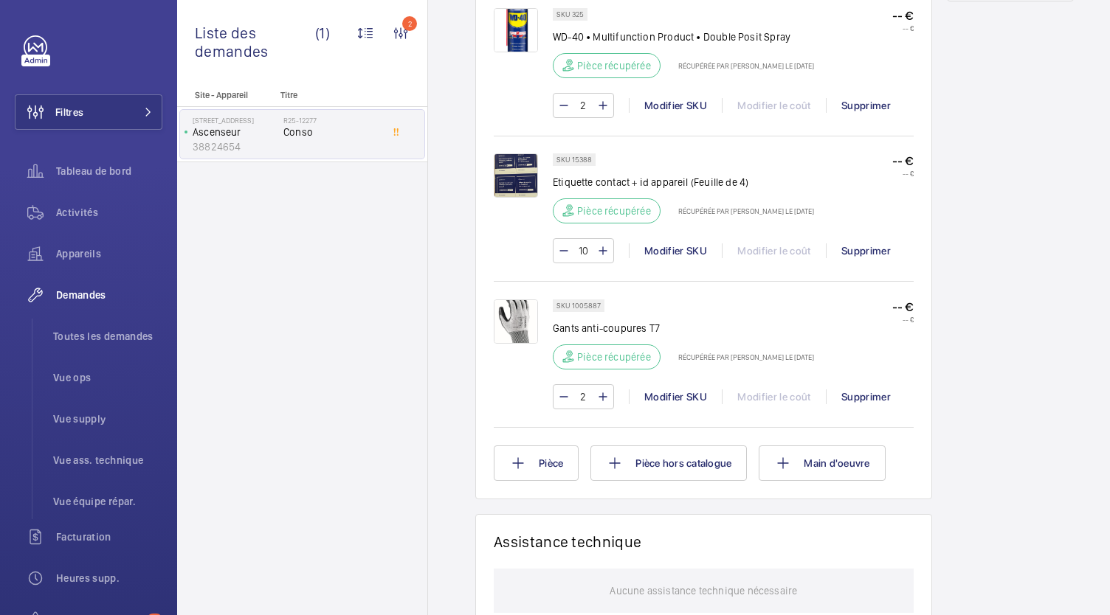
scroll to position [908, 0]
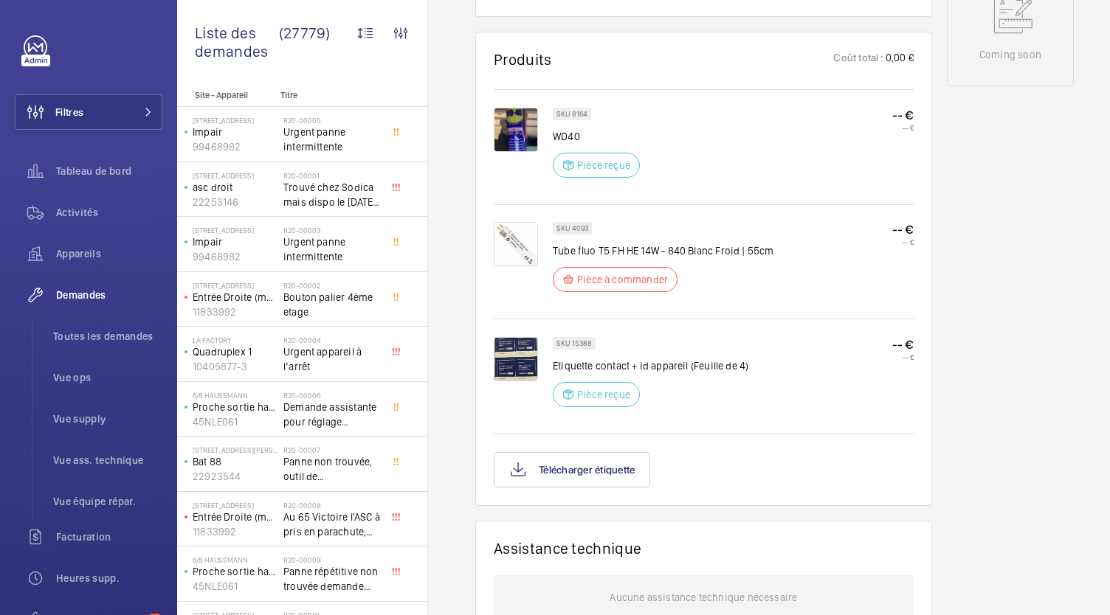
scroll to position [812, 0]
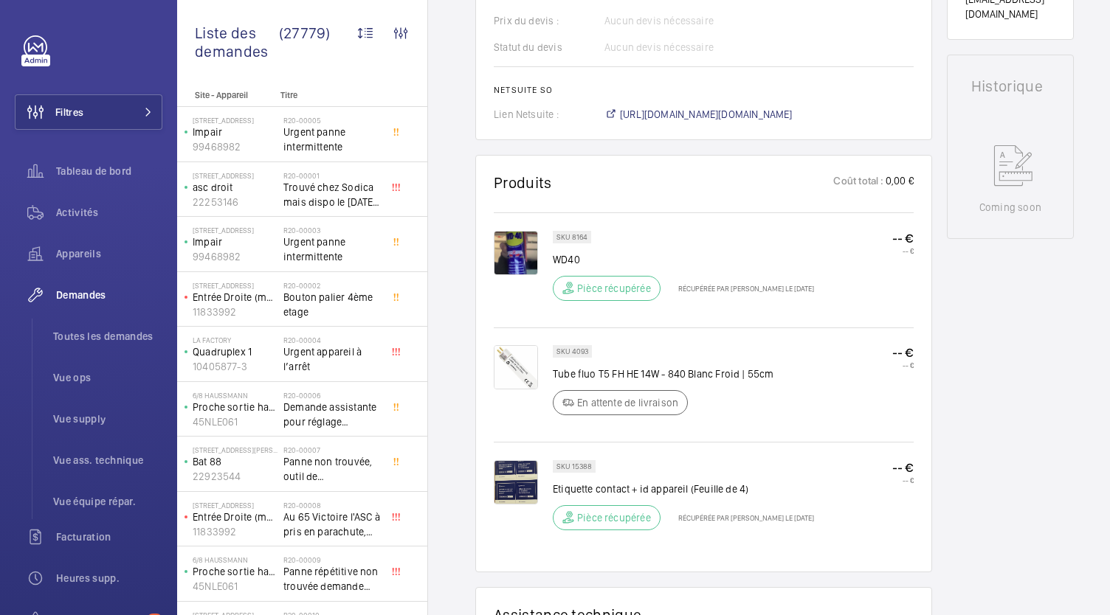
scroll to position [734, 0]
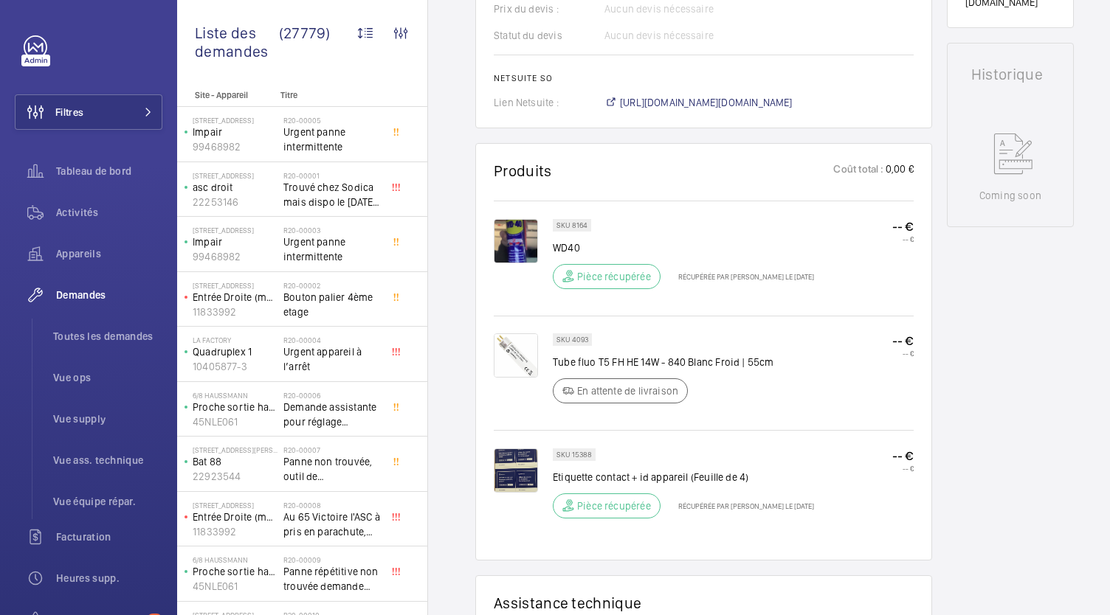
scroll to position [680, 0]
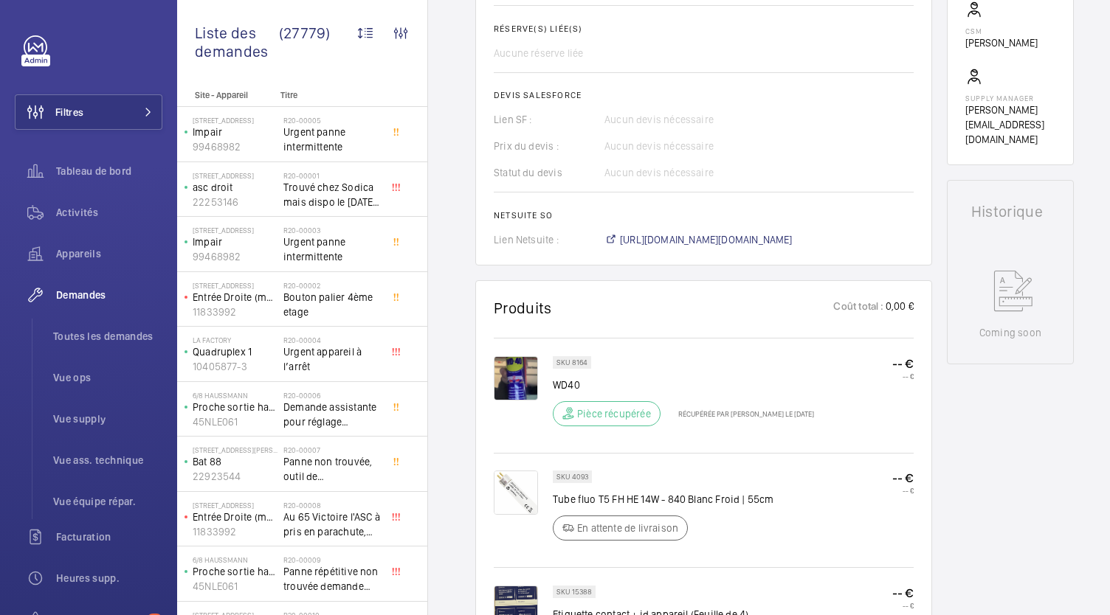
scroll to position [543, 0]
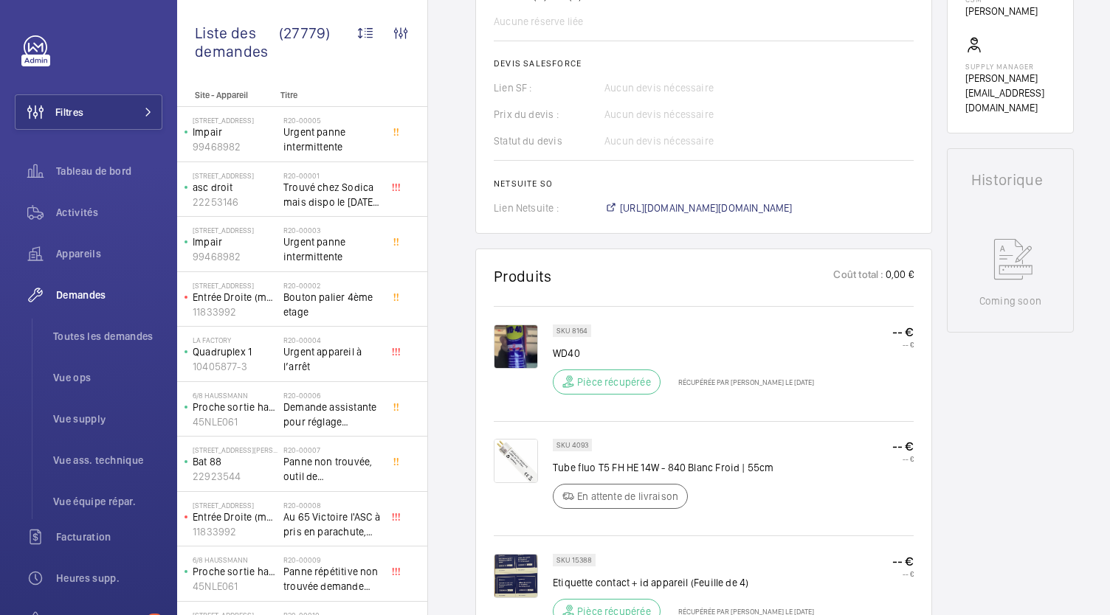
scroll to position [574, 0]
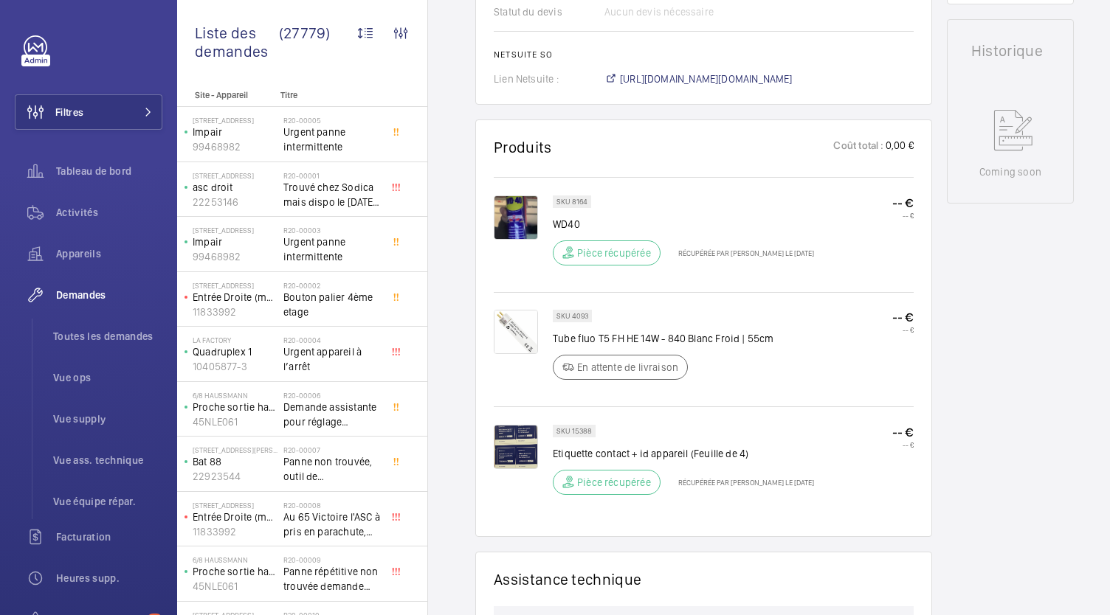
scroll to position [705, 0]
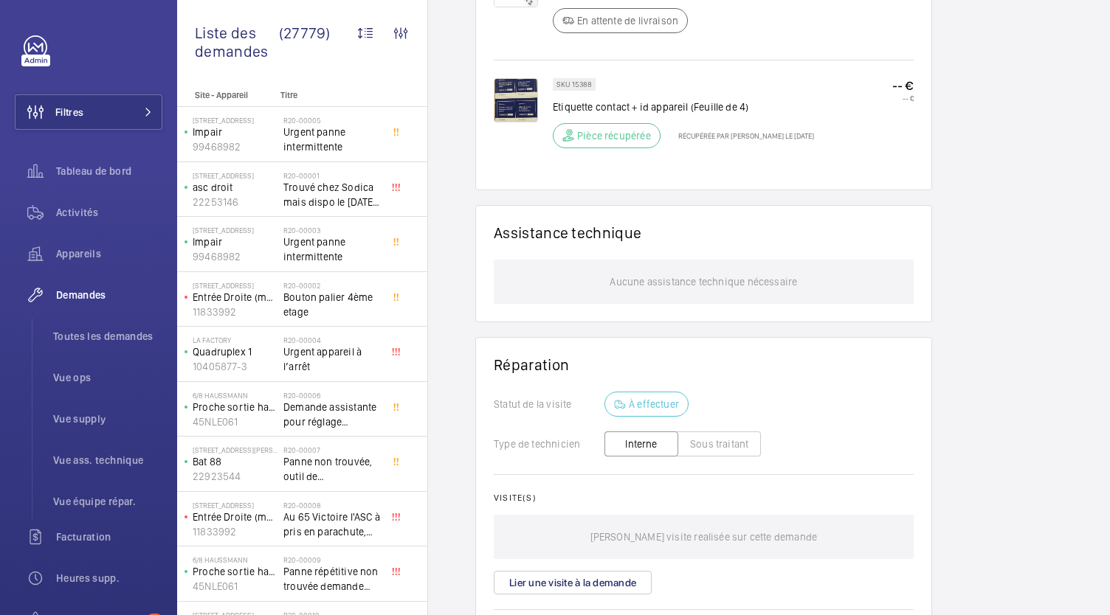
scroll to position [855, 0]
